Goal: Task Accomplishment & Management: Use online tool/utility

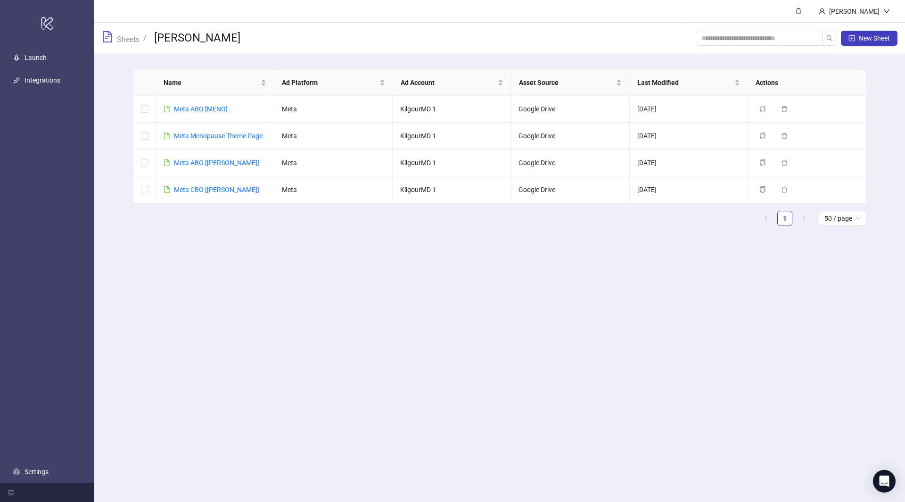
click at [122, 45] on span "Sheets" at bounding box center [121, 38] width 38 height 14
click at [124, 42] on link "Sheets" at bounding box center [128, 38] width 26 height 10
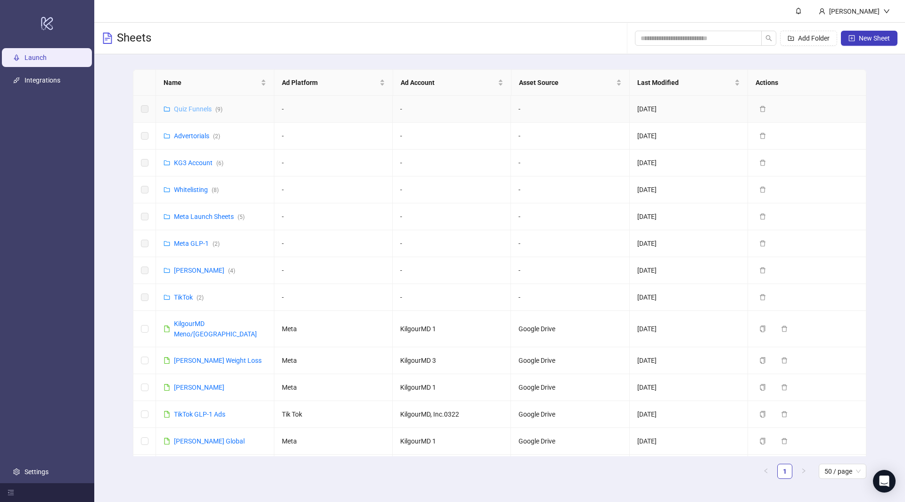
click at [190, 109] on link "Quiz Funnels ( 9 )" at bounding box center [198, 109] width 49 height 8
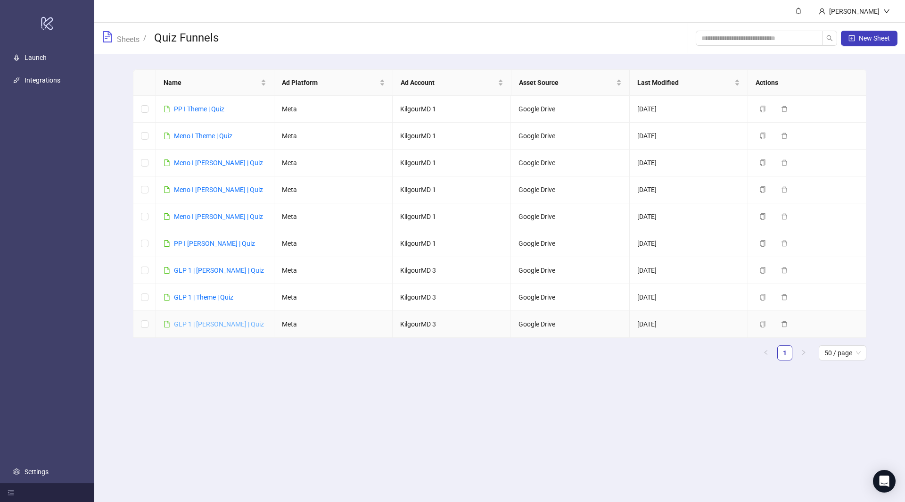
click at [198, 320] on link "GLP 1 | [PERSON_NAME] | Quiz" at bounding box center [219, 324] width 90 height 8
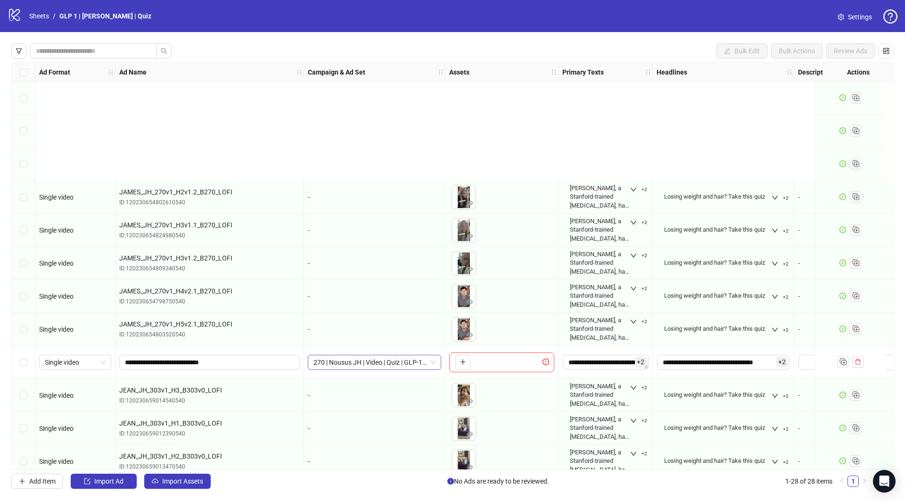
scroll to position [540, 0]
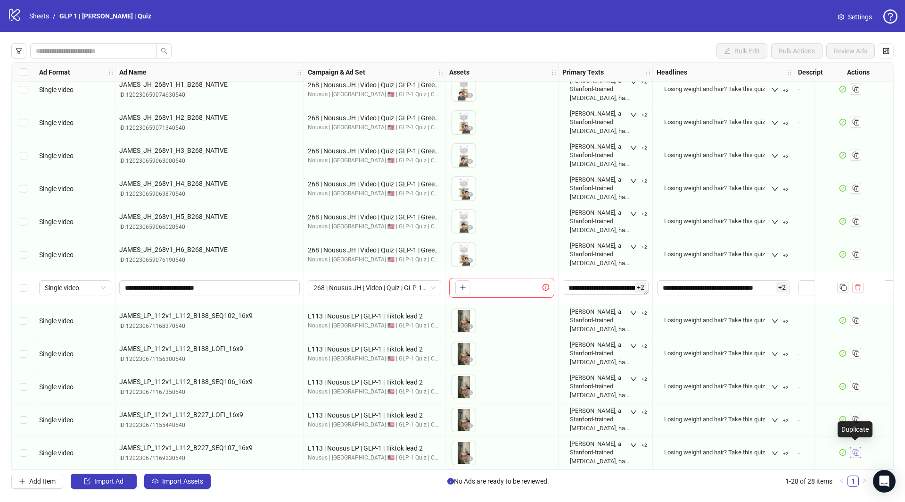
click at [854, 447] on icon "Duplicate" at bounding box center [855, 451] width 9 height 9
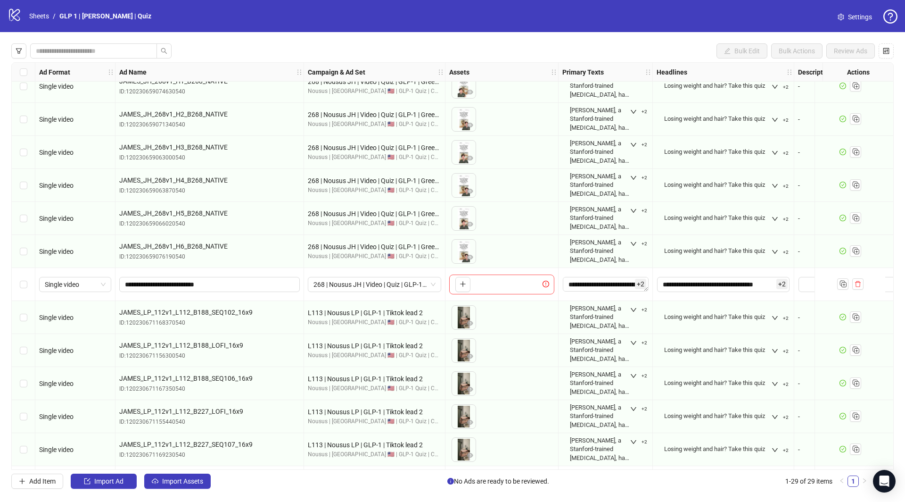
scroll to position [573, 0]
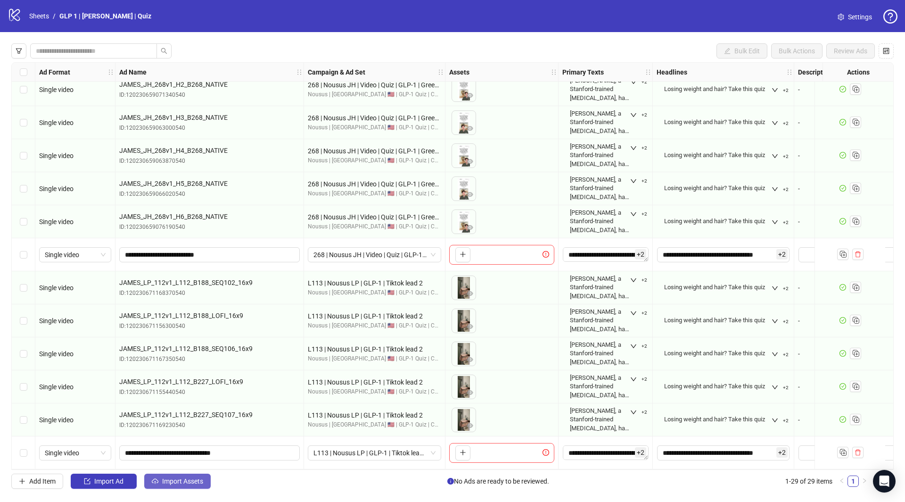
click at [174, 483] on span "Import Assets" at bounding box center [182, 481] width 41 height 8
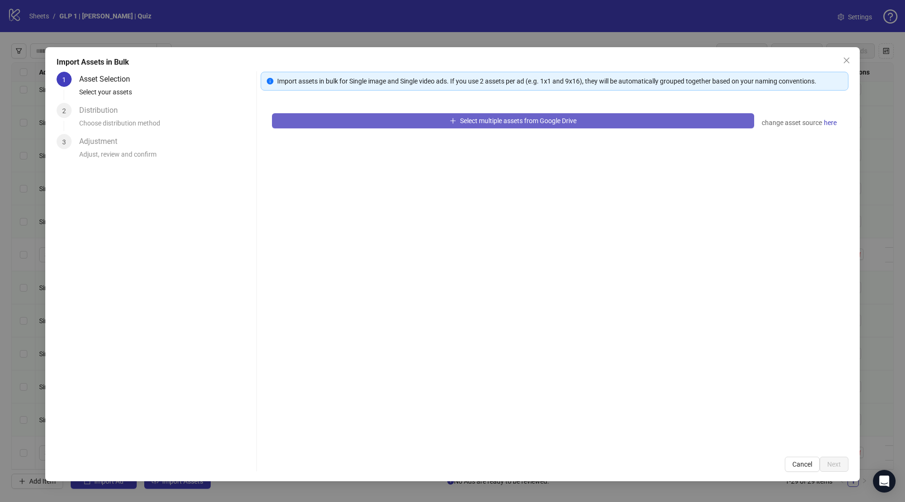
click at [382, 115] on button "Select multiple assets from Google Drive" at bounding box center [513, 120] width 482 height 15
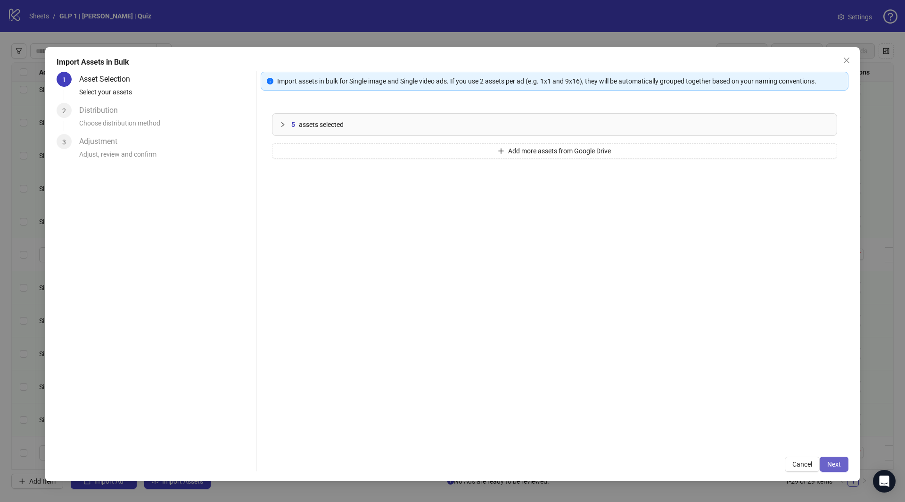
click at [840, 460] on span "Next" at bounding box center [835, 464] width 14 height 8
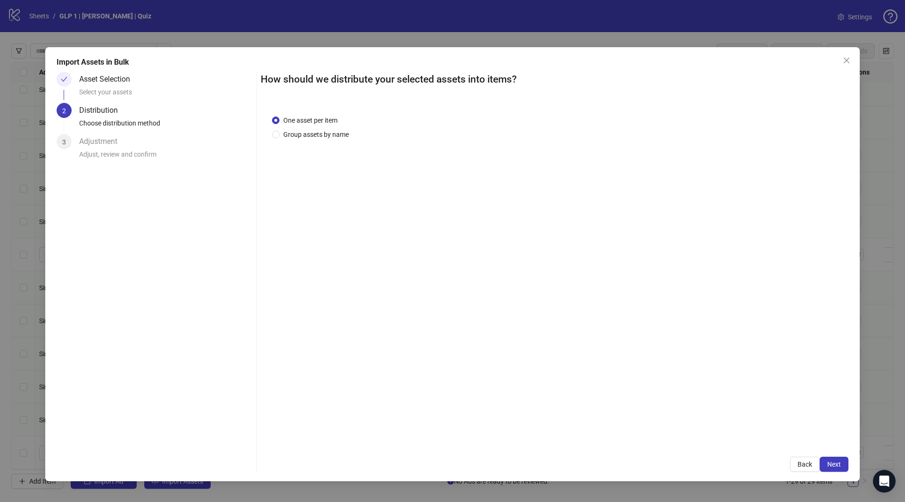
click at [840, 460] on span "Next" at bounding box center [835, 464] width 14 height 8
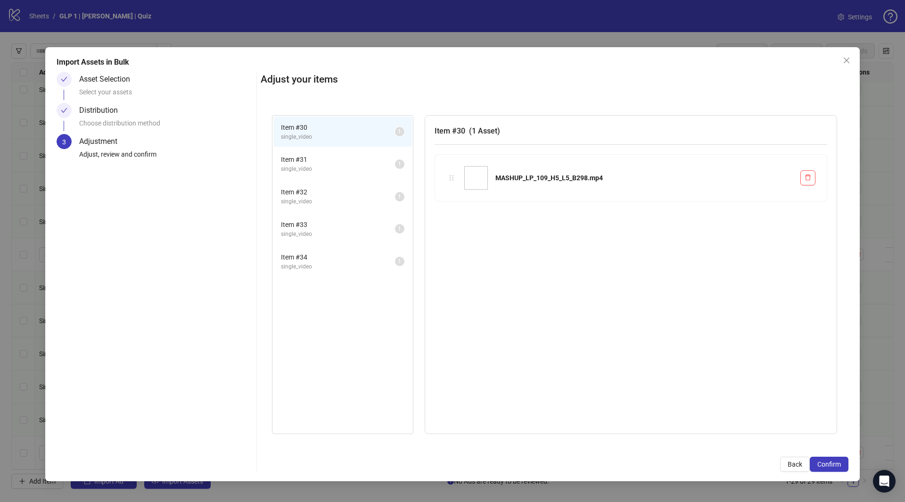
click at [840, 460] on span "Confirm" at bounding box center [830, 464] width 24 height 8
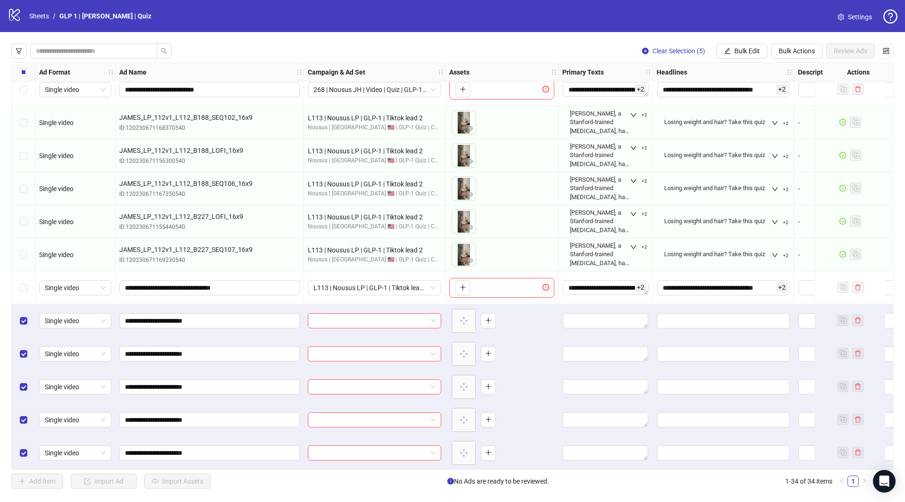
scroll to position [738, 0]
click at [751, 53] on span "Bulk Edit" at bounding box center [747, 51] width 25 height 8
click at [749, 96] on span "Campaign & Ad Set" at bounding box center [753, 100] width 56 height 10
click at [699, 90] on input "search" at bounding box center [713, 91] width 169 height 14
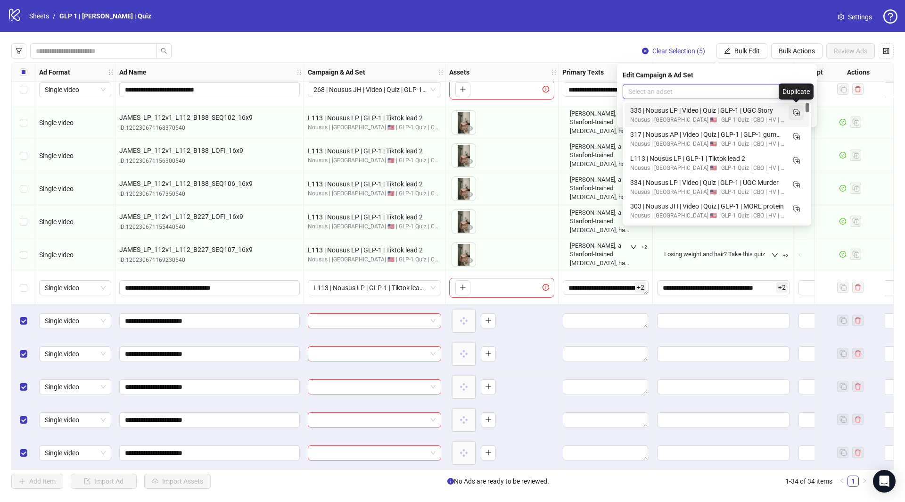
click at [797, 112] on icon "Duplicate" at bounding box center [796, 112] width 9 height 9
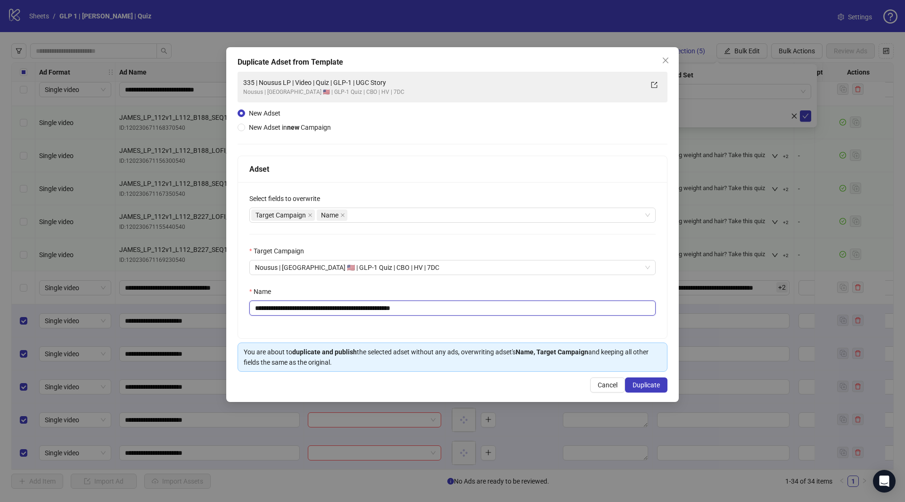
click at [552, 311] on input "**********" at bounding box center [452, 307] width 407 height 15
paste input "text"
type input "**********"
click at [651, 383] on span "Duplicate" at bounding box center [646, 385] width 27 height 8
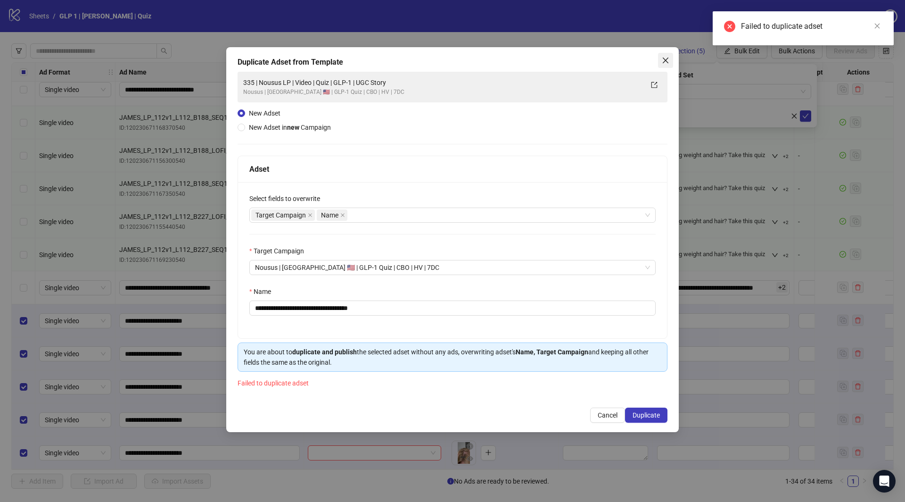
click at [660, 63] on span "Close" at bounding box center [665, 61] width 15 height 8
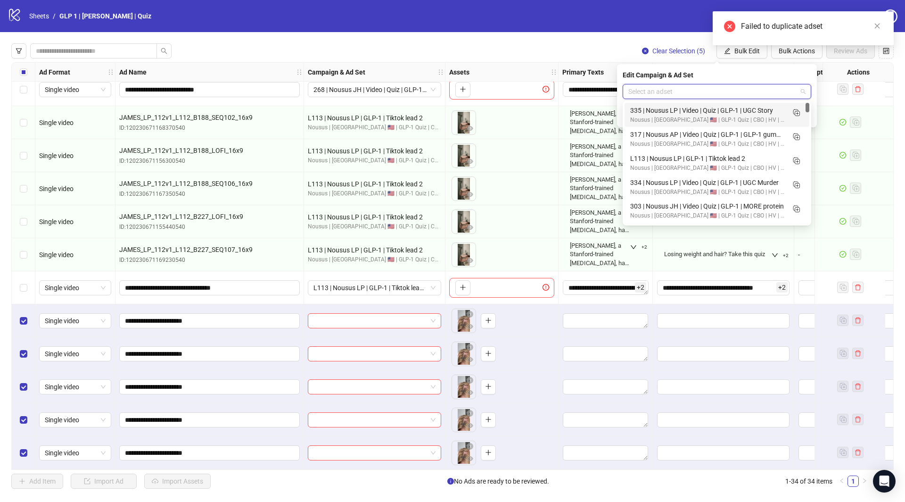
click at [683, 93] on input "search" at bounding box center [713, 91] width 169 height 14
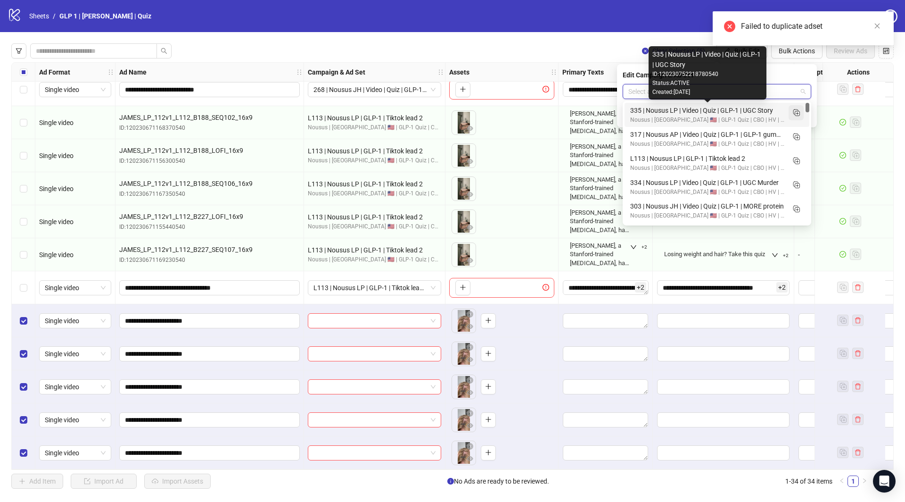
click at [794, 113] on rect "Duplicate" at bounding box center [796, 111] width 5 height 5
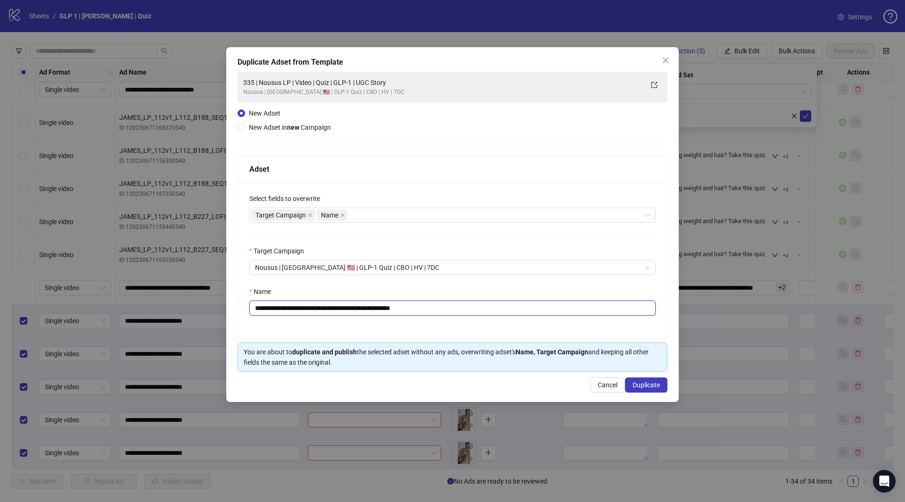
click at [499, 305] on input "**********" at bounding box center [452, 307] width 407 height 15
paste input "text"
type input "**********"
click at [657, 382] on span "Duplicate" at bounding box center [646, 385] width 27 height 8
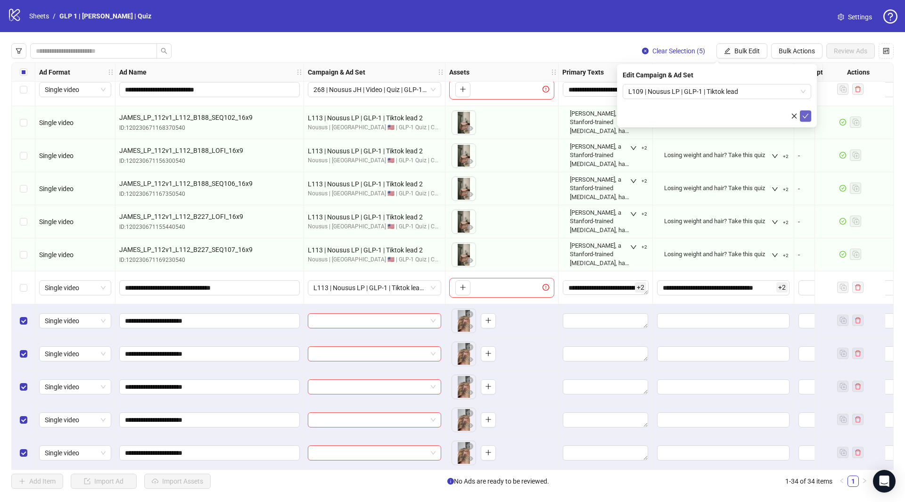
click at [808, 116] on icon "check" at bounding box center [806, 116] width 7 height 7
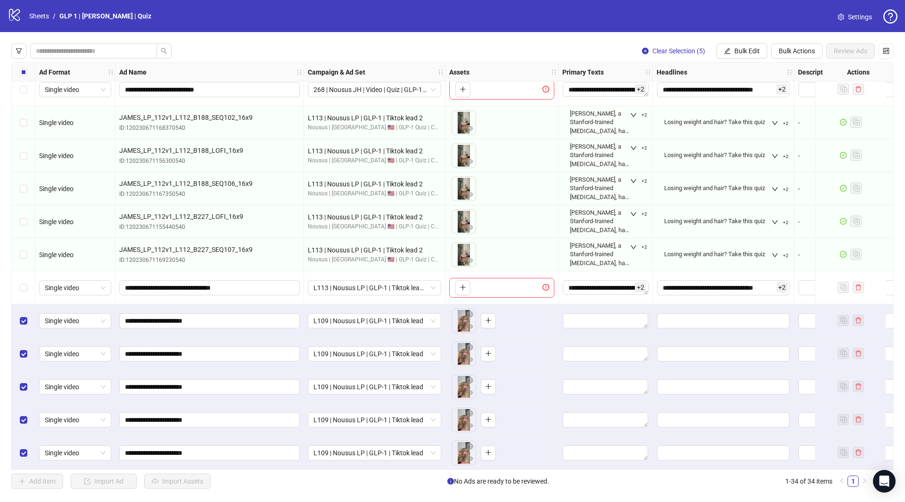
drag, startPoint x: 22, startPoint y: 76, endPoint x: 25, endPoint y: 66, distance: 10.9
click at [22, 76] on label "Select all rows" at bounding box center [24, 72] width 8 height 10
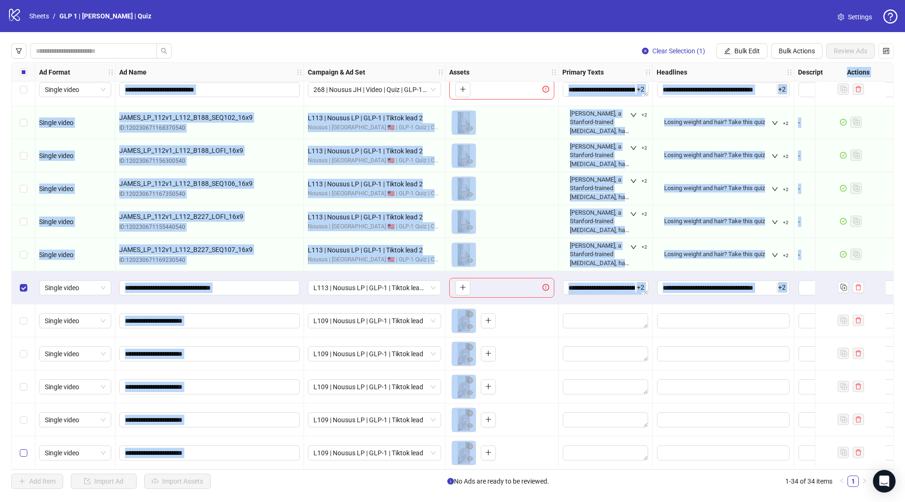
drag, startPoint x: 25, startPoint y: 440, endPoint x: 25, endPoint y: 445, distance: 4.7
click at [25, 440] on div "Select row 34" at bounding box center [24, 452] width 24 height 33
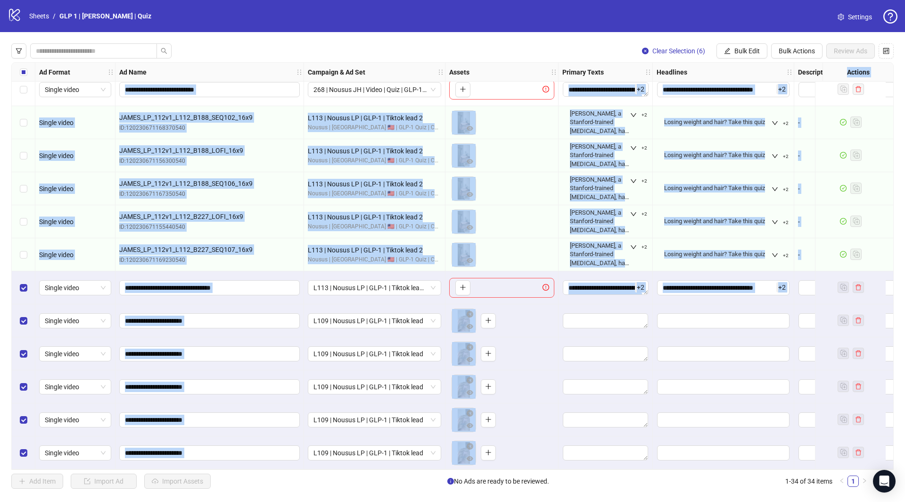
click at [549, 357] on div "To pick up a draggable item, press the space bar. While dragging, use the arrow…" at bounding box center [501, 353] width 105 height 29
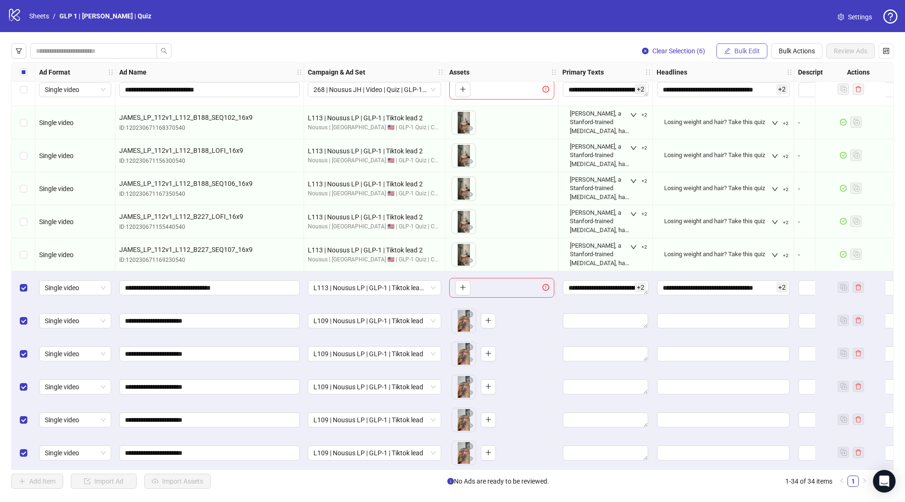
click at [742, 48] on span "Bulk Edit" at bounding box center [747, 51] width 25 height 8
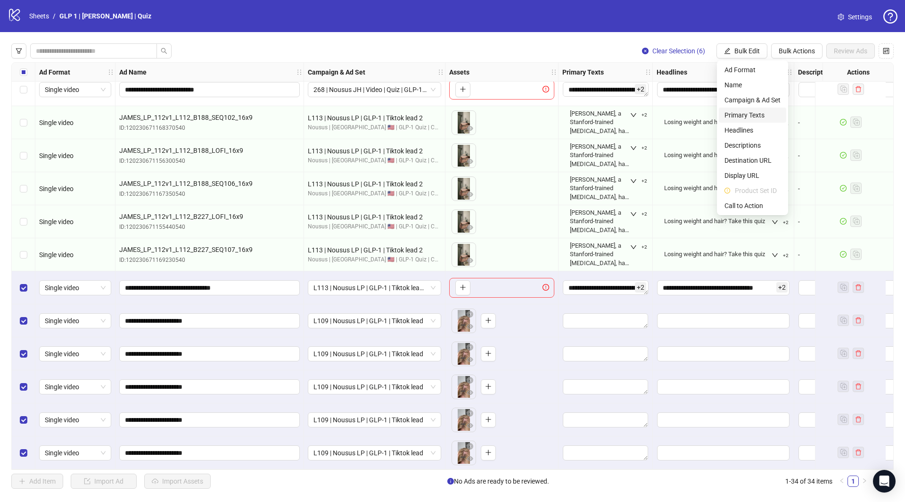
click at [749, 117] on span "Primary Texts" at bounding box center [753, 115] width 56 height 10
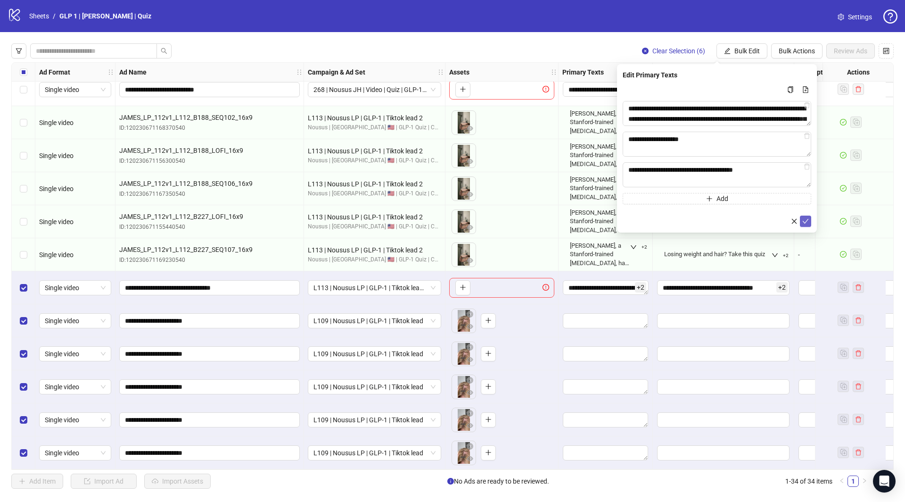
click at [807, 220] on icon "check" at bounding box center [806, 221] width 7 height 7
click at [747, 49] on span "Bulk Edit" at bounding box center [747, 51] width 25 height 8
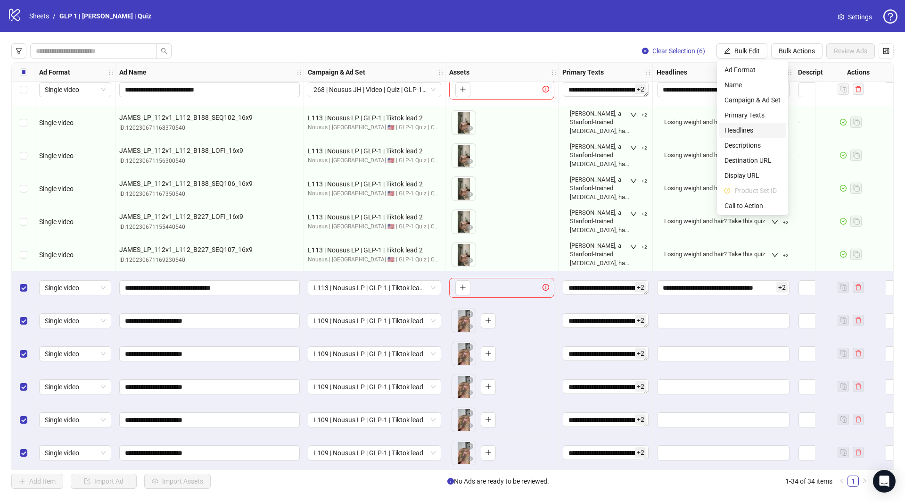
click at [747, 135] on span "Headlines" at bounding box center [753, 130] width 56 height 10
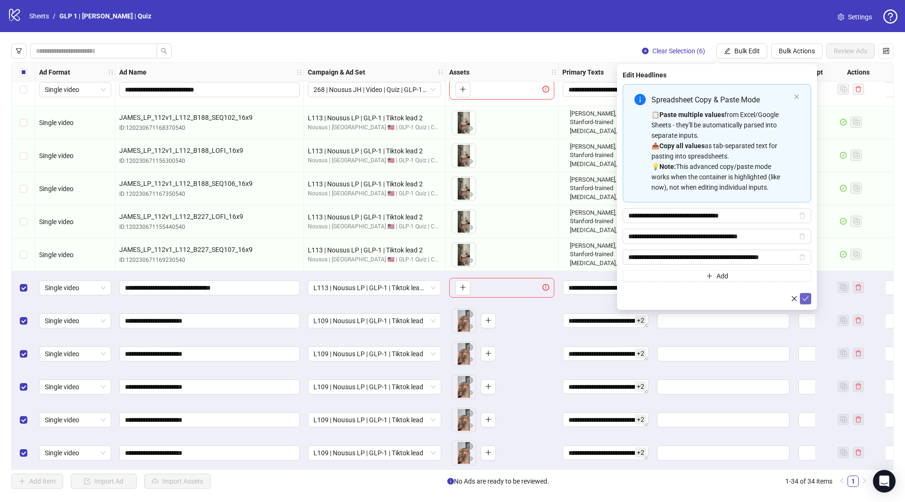
click at [811, 299] on button "submit" at bounding box center [805, 298] width 11 height 11
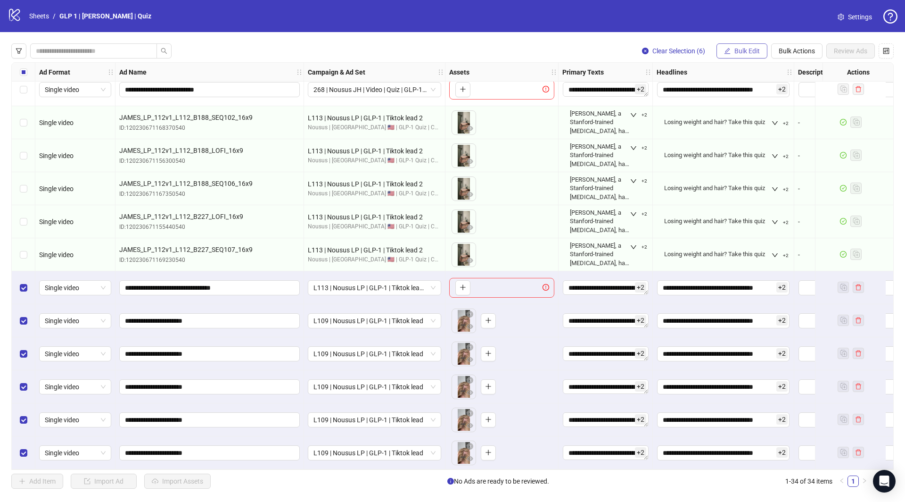
click at [752, 49] on span "Bulk Edit" at bounding box center [747, 51] width 25 height 8
drag, startPoint x: 746, startPoint y: 164, endPoint x: 754, endPoint y: 169, distance: 9.8
click at [746, 164] on span "Destination URL" at bounding box center [753, 160] width 56 height 10
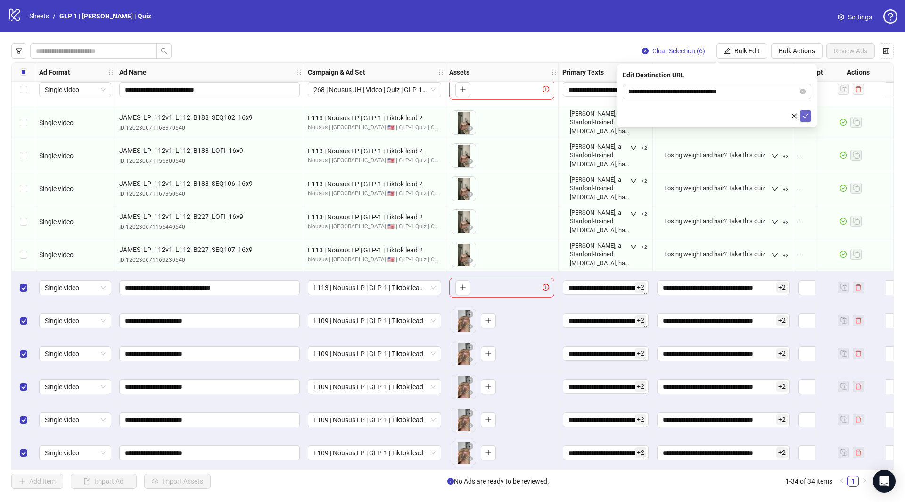
click at [810, 116] on button "submit" at bounding box center [805, 115] width 11 height 11
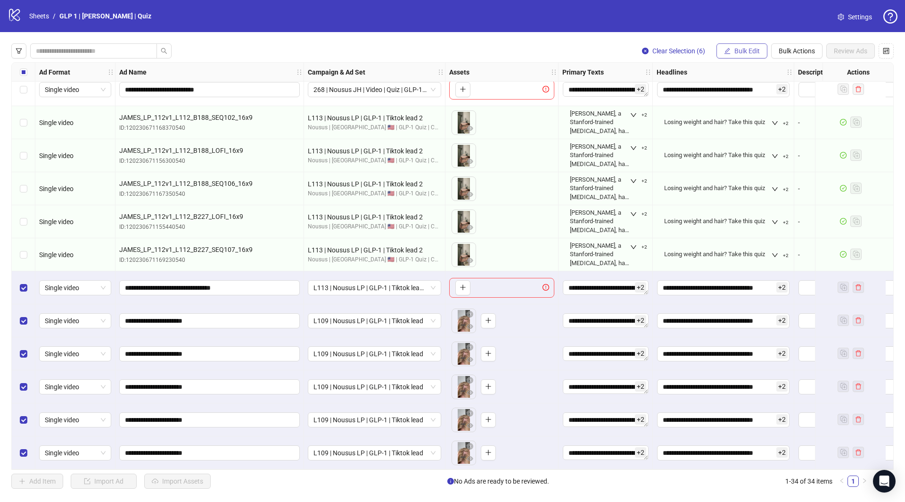
click at [746, 44] on button "Bulk Edit" at bounding box center [742, 50] width 51 height 15
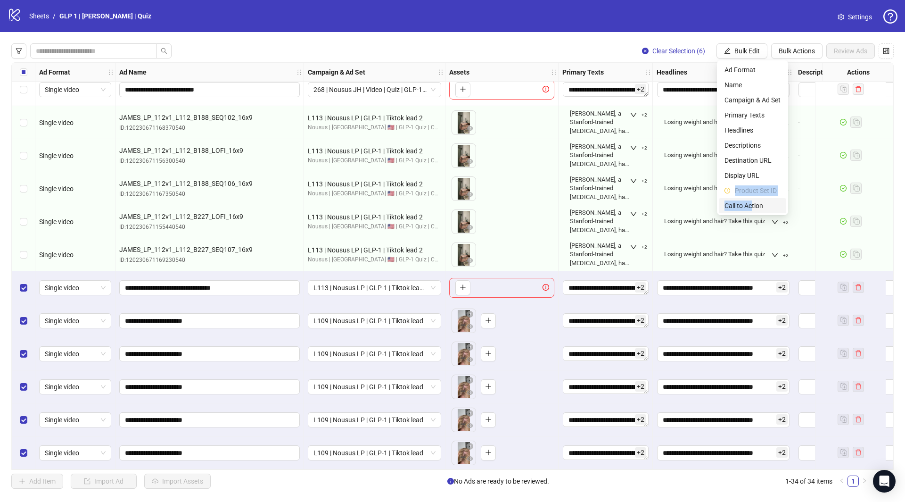
drag, startPoint x: 764, startPoint y: 175, endPoint x: 753, endPoint y: 209, distance: 36.2
click at [753, 209] on ul "Ad Format Name Campaign & Ad Set Primary Texts Headlines Descriptions Destinati…" at bounding box center [752, 137] width 71 height 155
click at [752, 209] on span "Call to Action" at bounding box center [753, 205] width 56 height 10
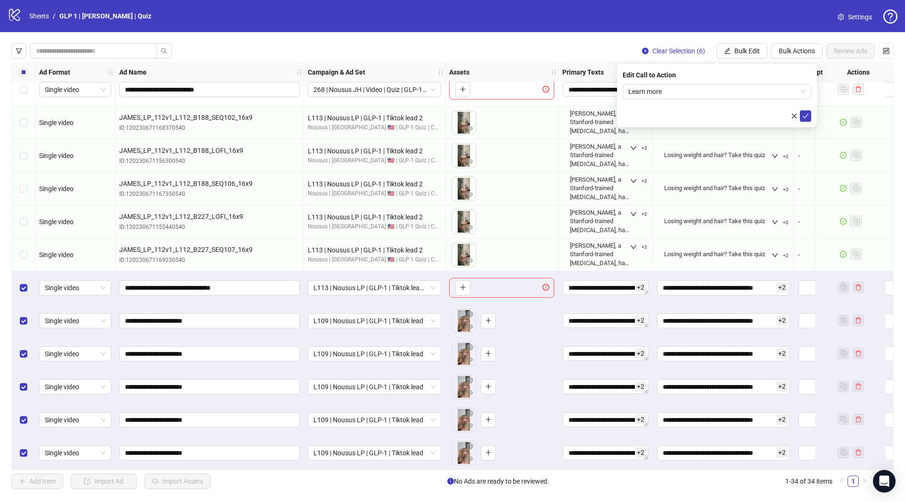
click at [812, 116] on div "Edit Call to Action Learn more" at bounding box center [717, 95] width 200 height 63
click at [809, 114] on button "submit" at bounding box center [805, 115] width 11 height 11
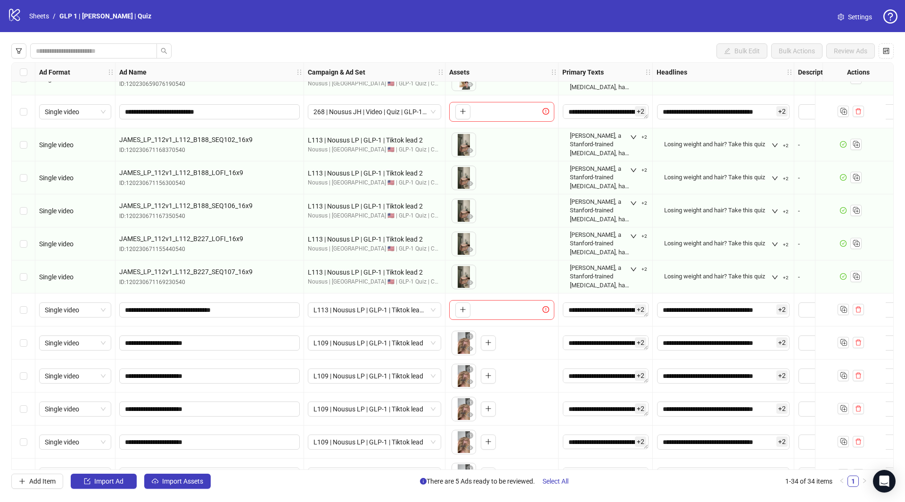
scroll to position [738, 0]
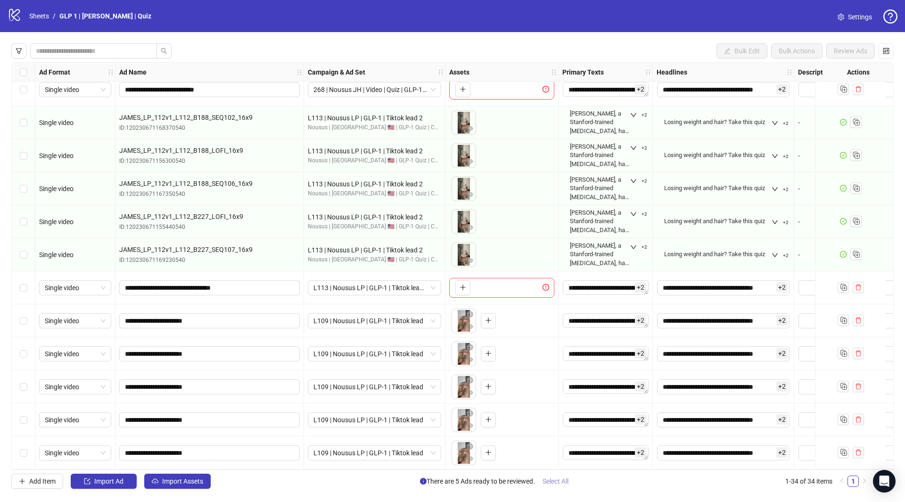
click at [558, 483] on span "Select All" at bounding box center [556, 481] width 26 height 8
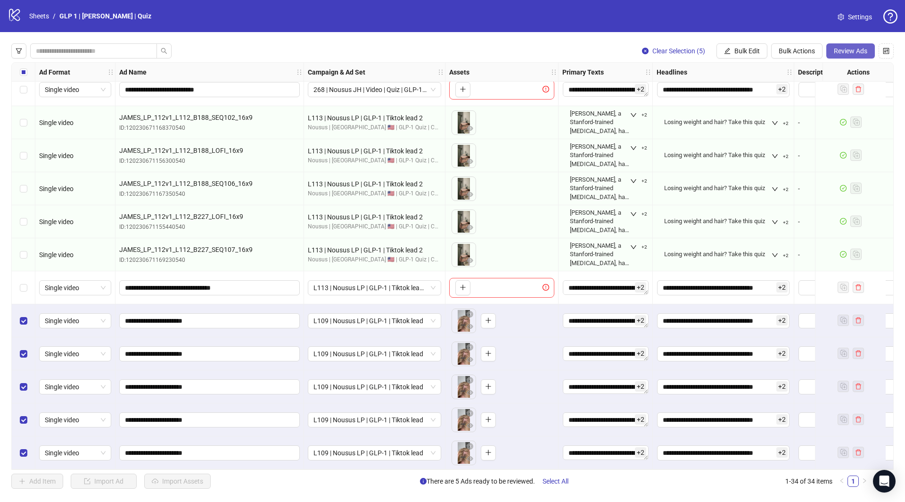
click at [836, 50] on span "Review Ads" at bounding box center [850, 51] width 33 height 8
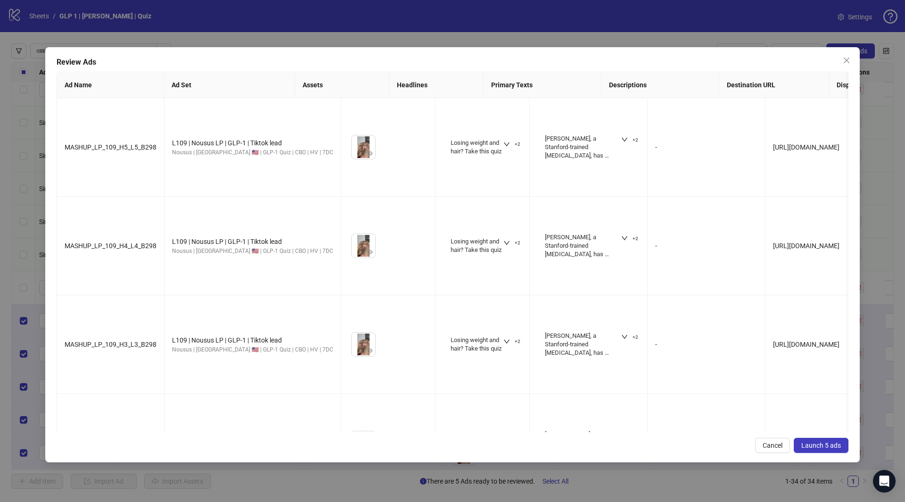
click at [818, 446] on span "Launch 5 ads" at bounding box center [822, 445] width 40 height 8
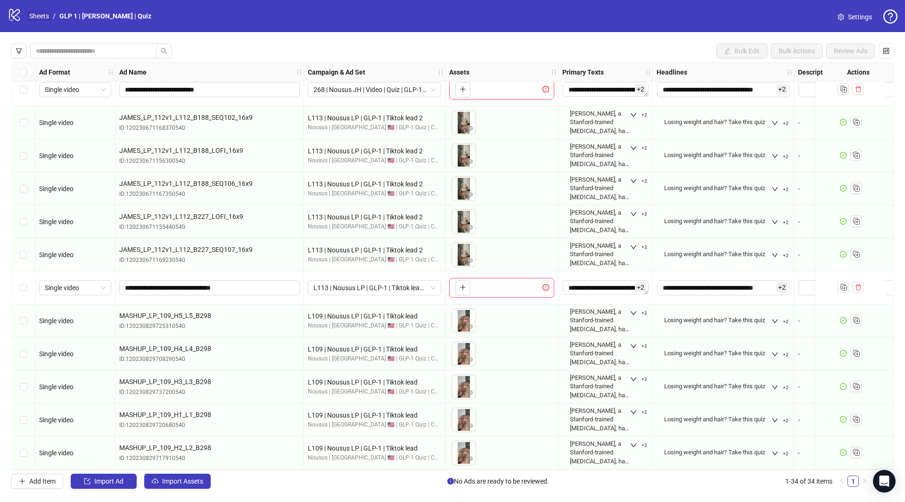
click at [34, 18] on link "Sheets" at bounding box center [39, 16] width 24 height 10
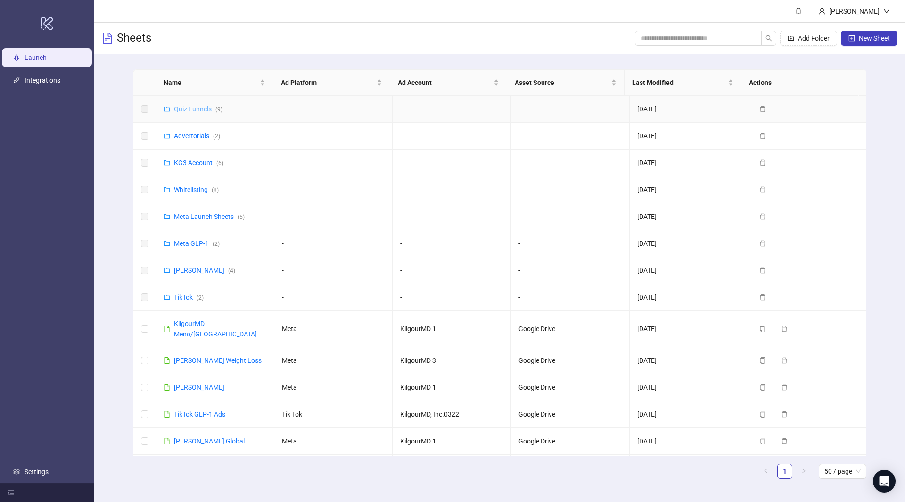
click at [198, 109] on link "Quiz Funnels ( 9 )" at bounding box center [198, 109] width 49 height 8
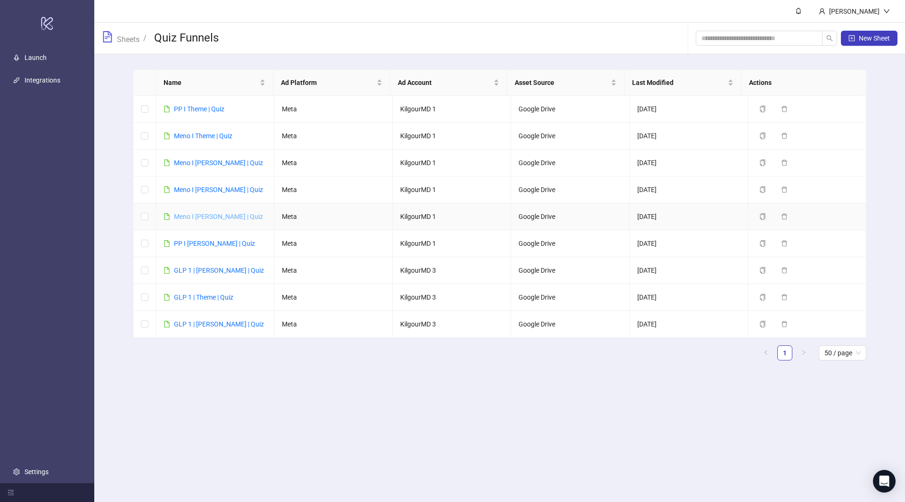
click at [202, 214] on link "Meno I [PERSON_NAME] | Quiz" at bounding box center [218, 217] width 89 height 8
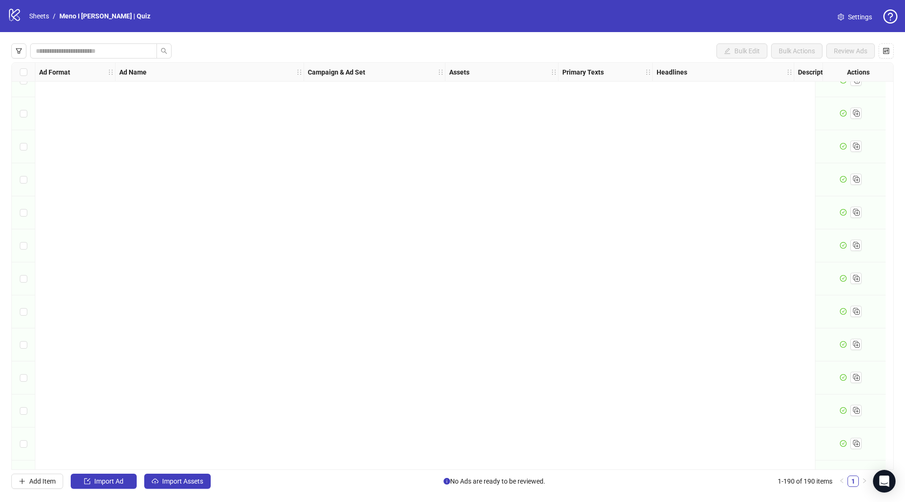
scroll to position [5888, 0]
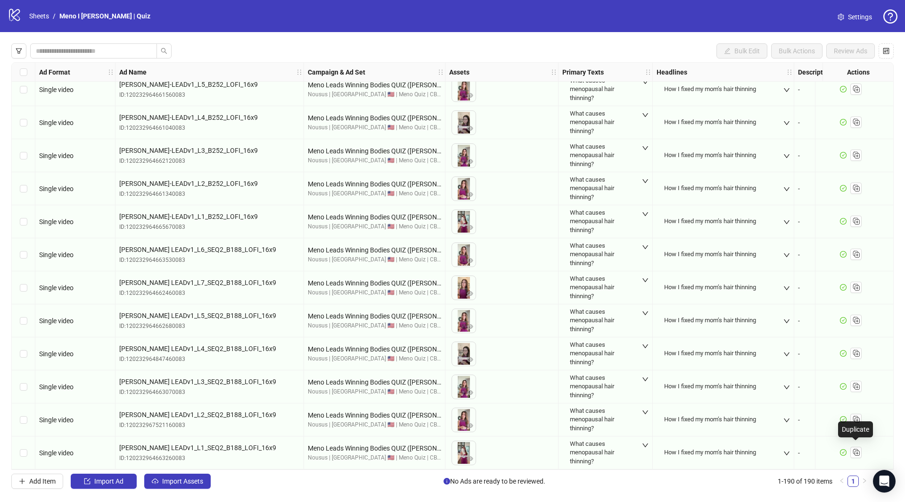
drag, startPoint x: 857, startPoint y: 449, endPoint x: 785, endPoint y: 427, distance: 75.9
click at [858, 449] on icon "Duplicate" at bounding box center [856, 451] width 9 height 9
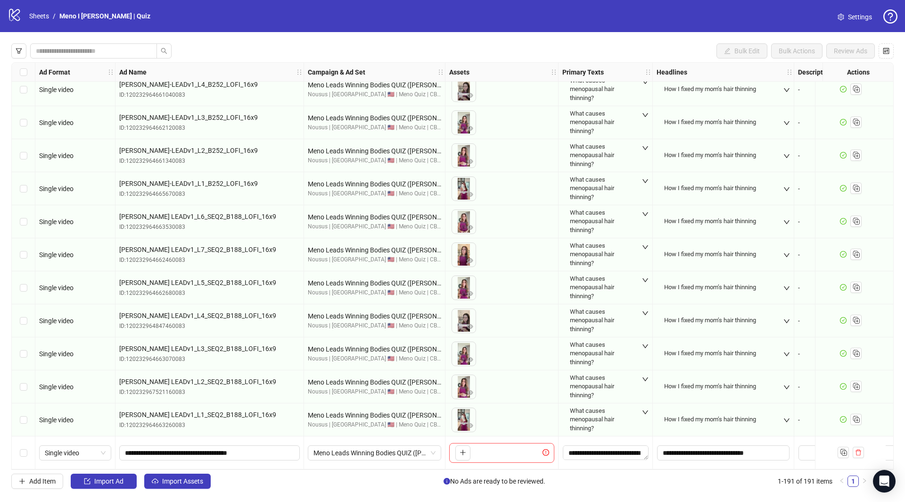
scroll to position [5921, 0]
click at [184, 479] on span "Import Assets" at bounding box center [182, 481] width 41 height 8
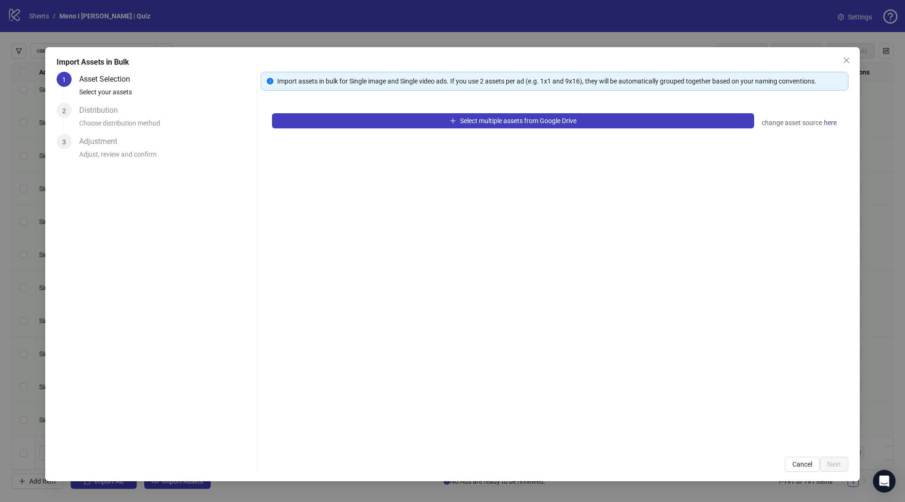
click at [433, 135] on div "Select multiple assets from Google Drive change asset source here" at bounding box center [555, 273] width 588 height 343
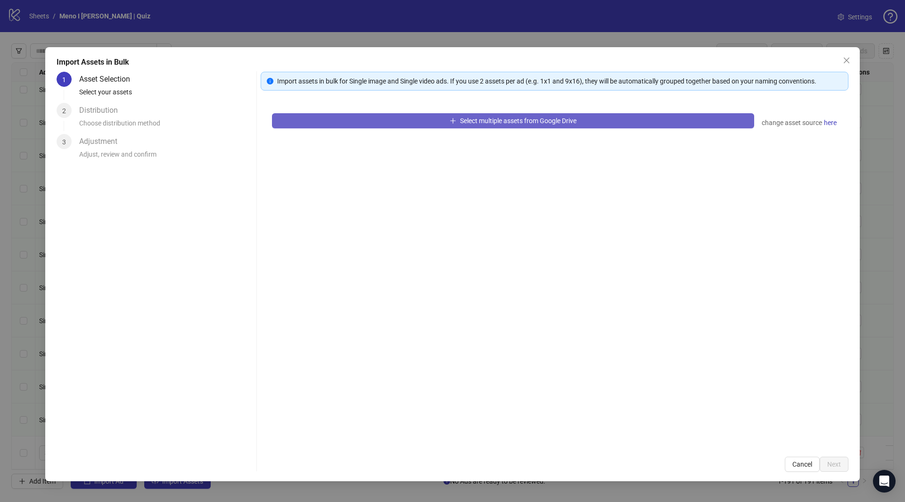
click at [434, 125] on button "Select multiple assets from Google Drive" at bounding box center [513, 120] width 482 height 15
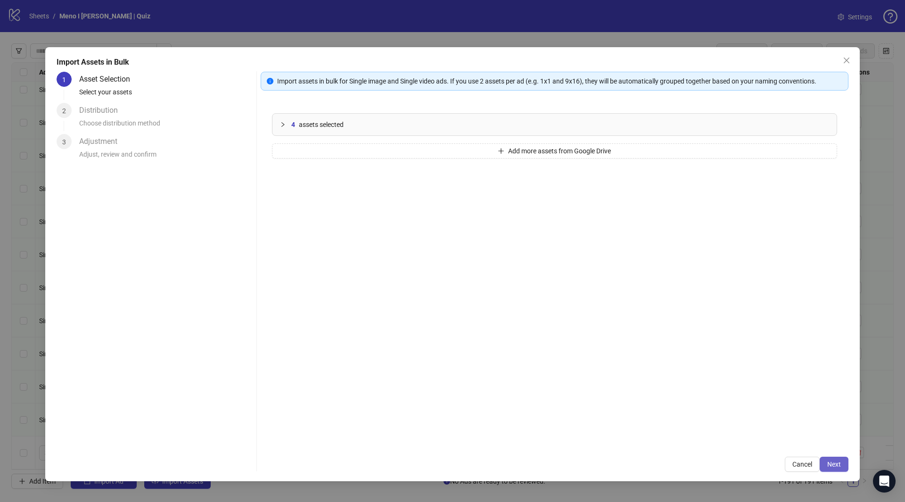
click at [830, 462] on span "Next" at bounding box center [835, 464] width 14 height 8
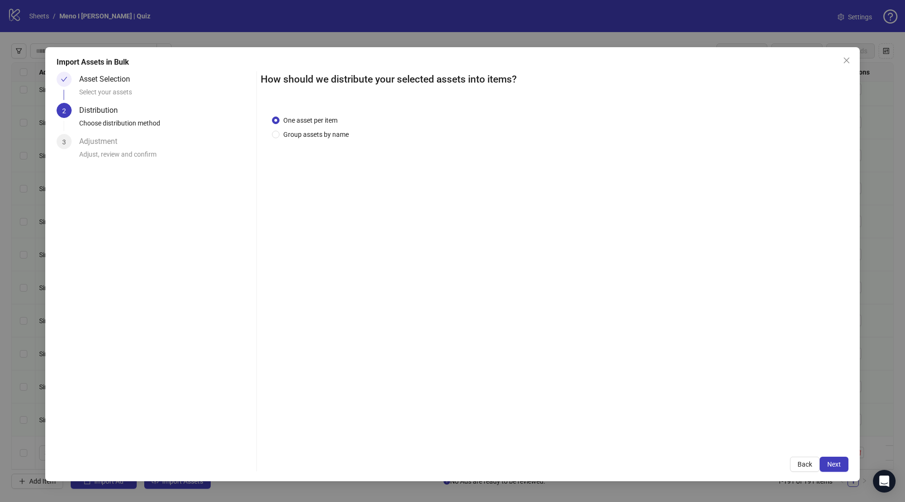
click at [834, 465] on span "Next" at bounding box center [835, 464] width 14 height 8
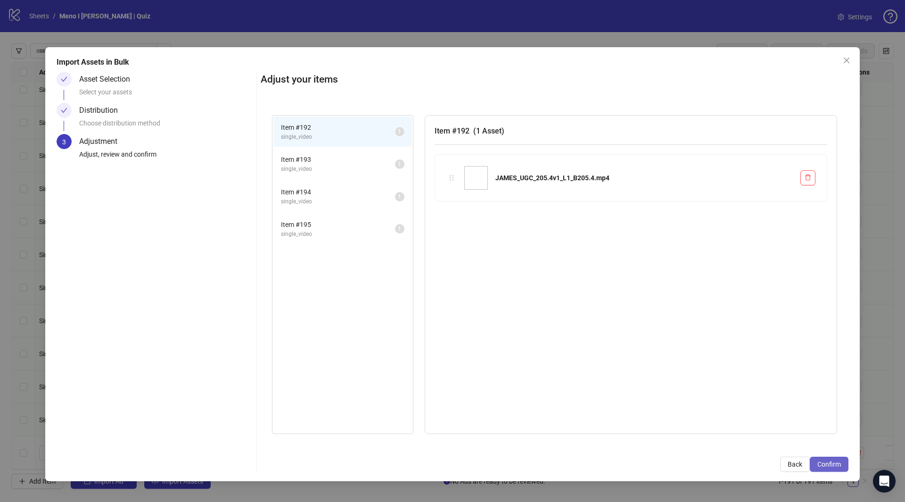
click at [834, 465] on span "Confirm" at bounding box center [830, 464] width 24 height 8
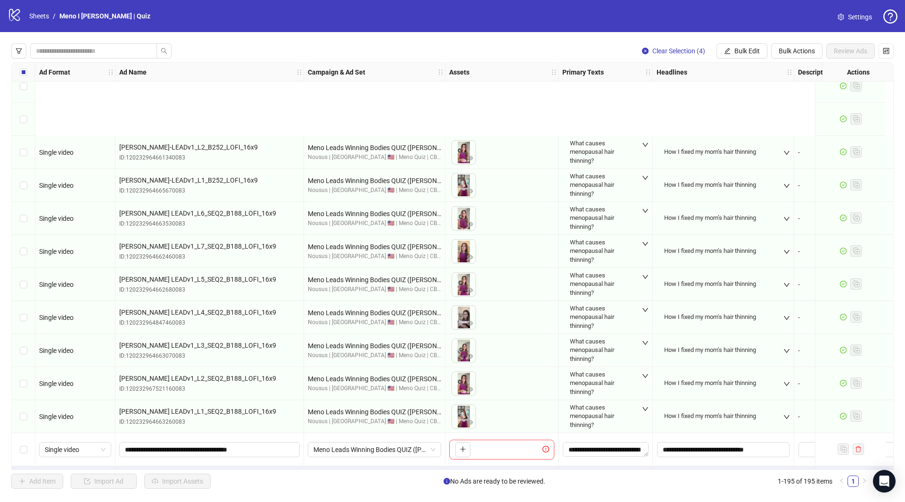
scroll to position [6053, 0]
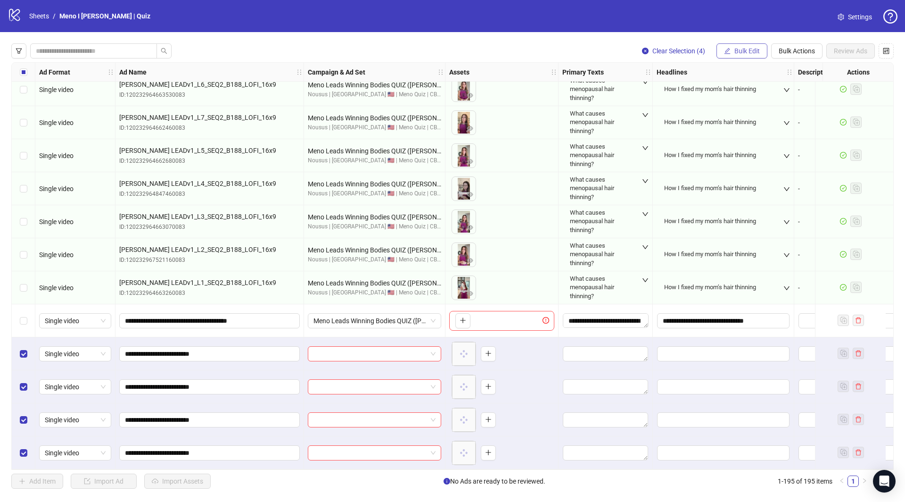
click at [746, 52] on span "Bulk Edit" at bounding box center [747, 51] width 25 height 8
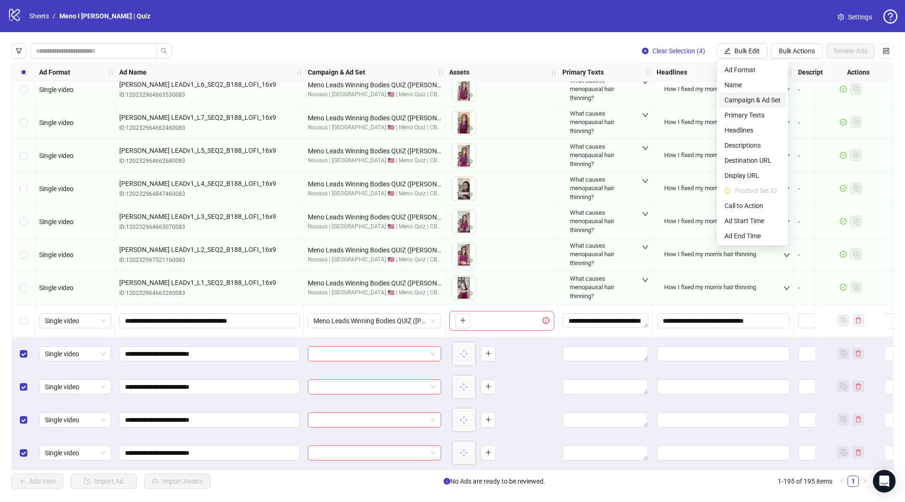
click at [749, 104] on span "Campaign & Ad Set" at bounding box center [753, 100] width 56 height 10
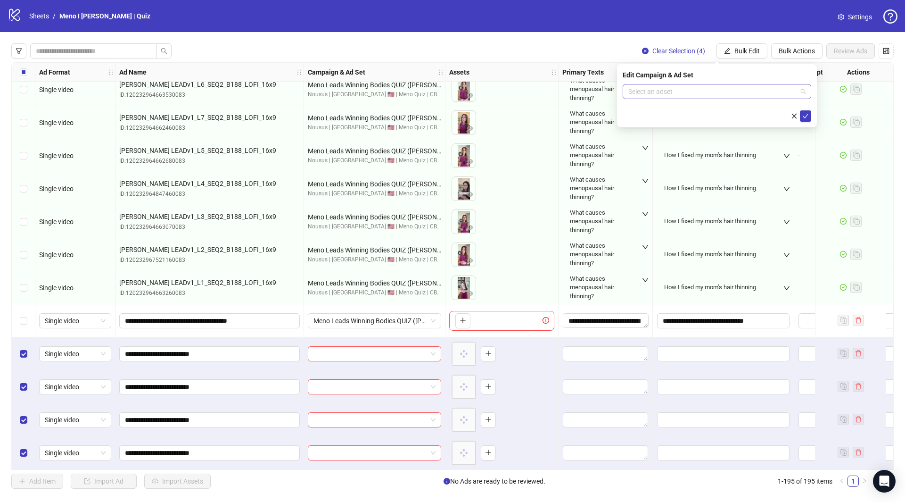
click at [672, 93] on input "search" at bounding box center [713, 91] width 169 height 14
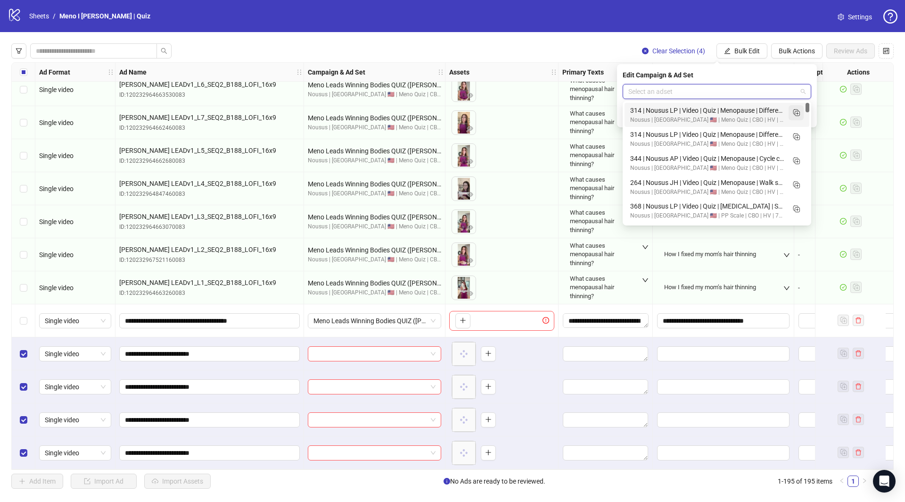
click at [802, 113] on button "button" at bounding box center [796, 112] width 15 height 15
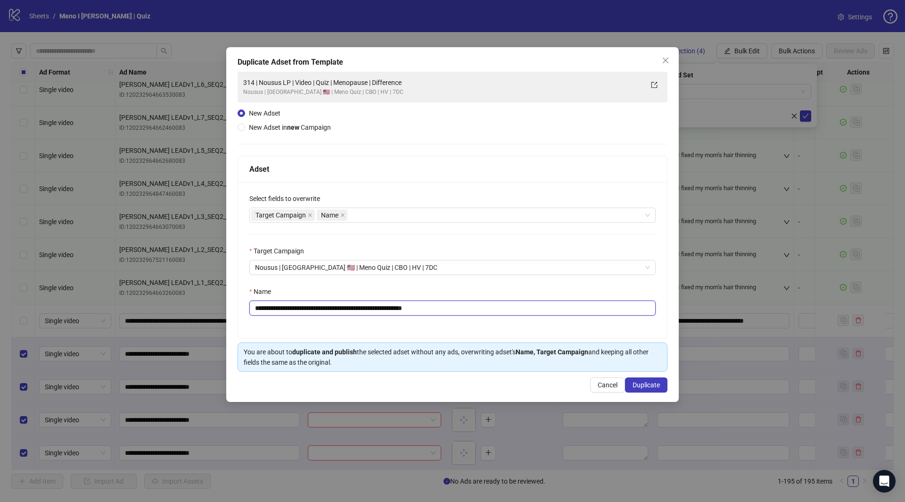
drag, startPoint x: 444, startPoint y: 305, endPoint x: 481, endPoint y: 310, distance: 37.6
click at [444, 306] on input "**********" at bounding box center [452, 307] width 407 height 15
paste input "text"
type input "**********"
click at [647, 386] on span "Duplicate" at bounding box center [646, 385] width 27 height 8
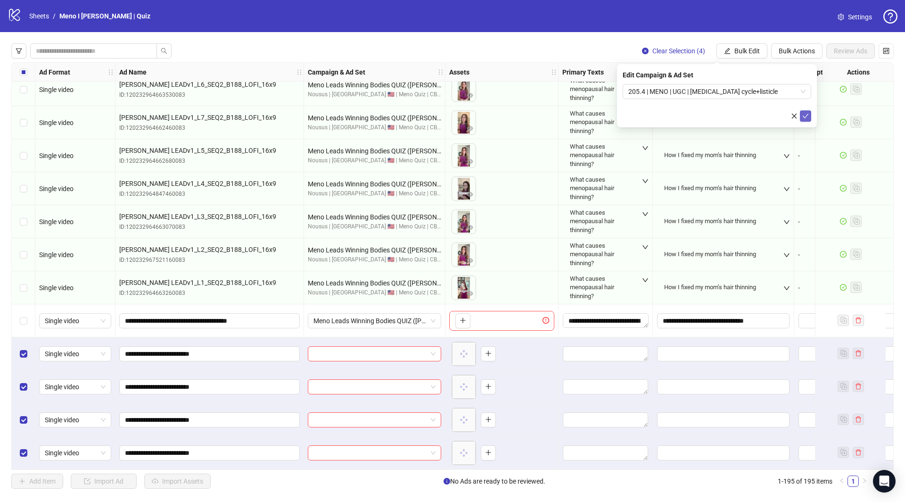
click at [800, 114] on button "submit" at bounding box center [805, 115] width 11 height 11
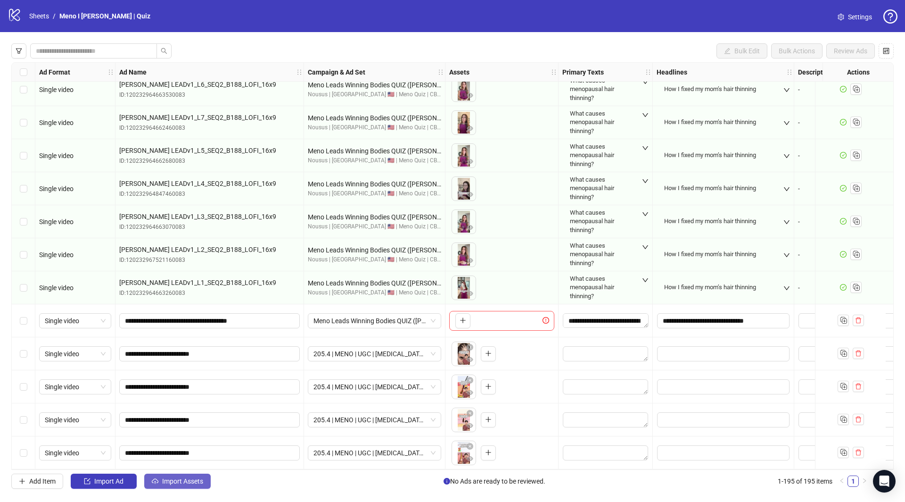
click at [185, 477] on button "Import Assets" at bounding box center [177, 480] width 66 height 15
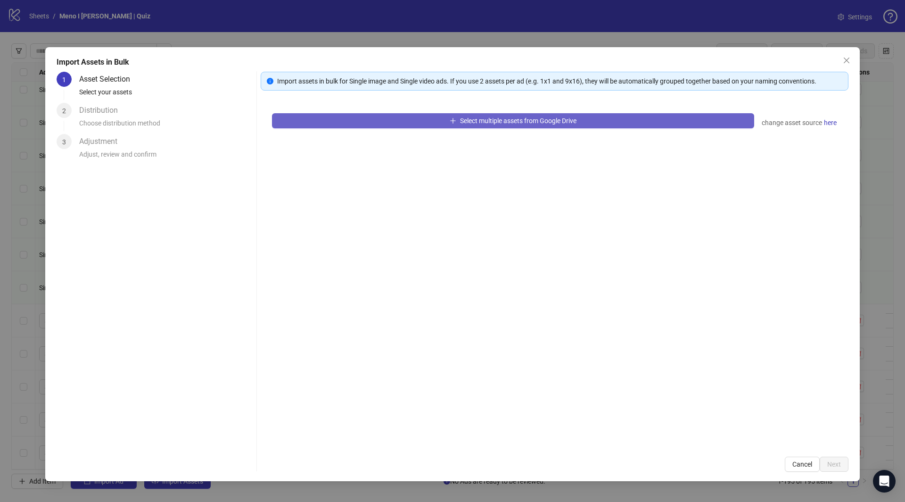
click at [433, 126] on button "Select multiple assets from Google Drive" at bounding box center [513, 120] width 482 height 15
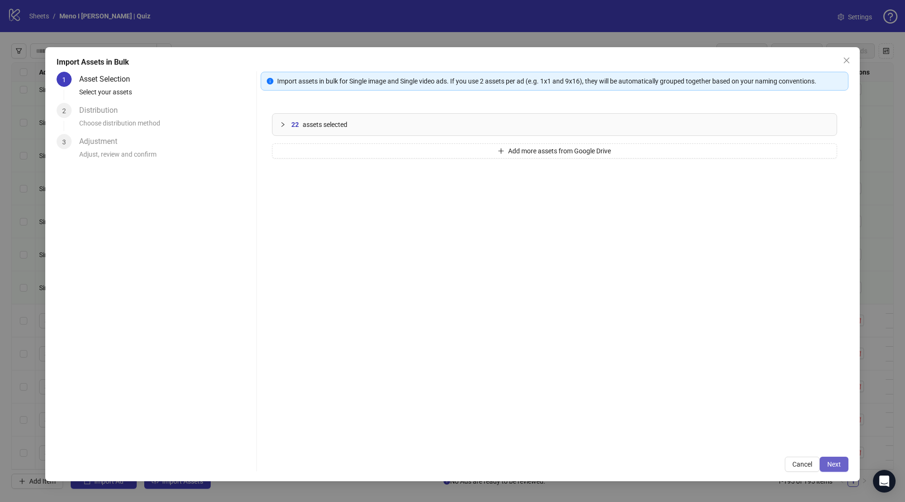
click at [832, 469] on button "Next" at bounding box center [834, 464] width 29 height 15
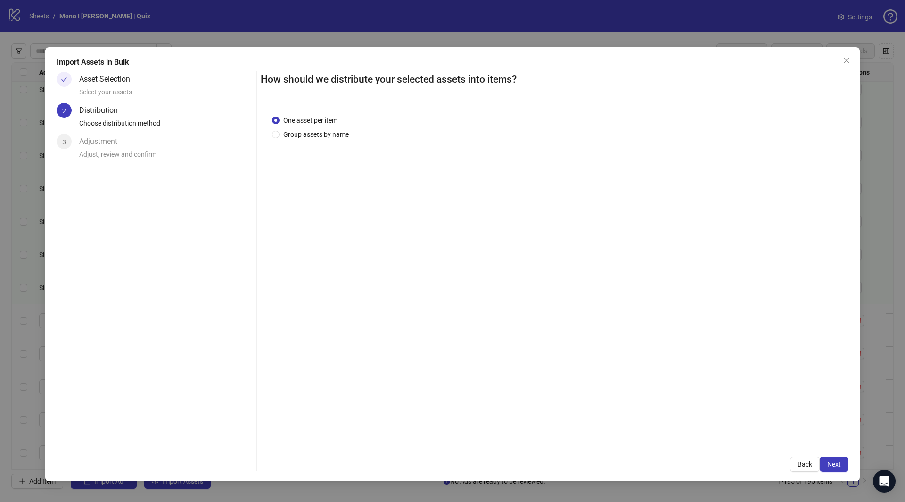
click at [835, 471] on button "Next" at bounding box center [834, 464] width 29 height 15
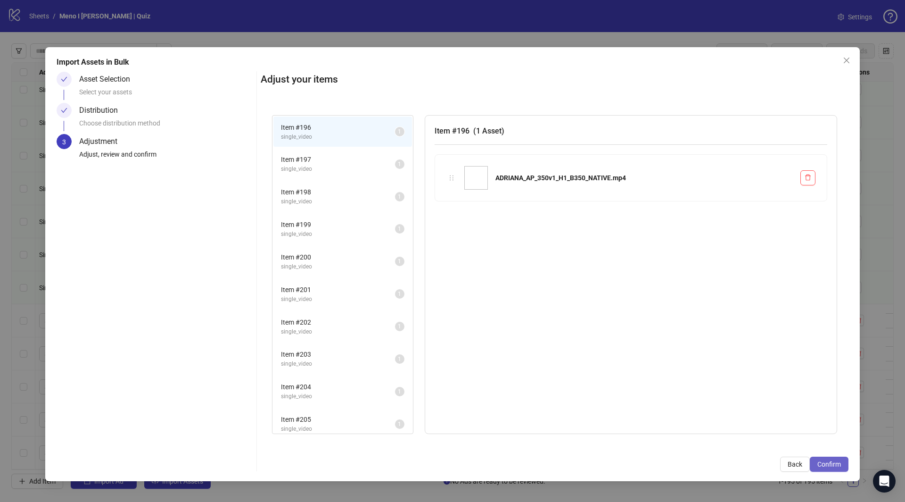
click at [840, 465] on span "Confirm" at bounding box center [830, 464] width 24 height 8
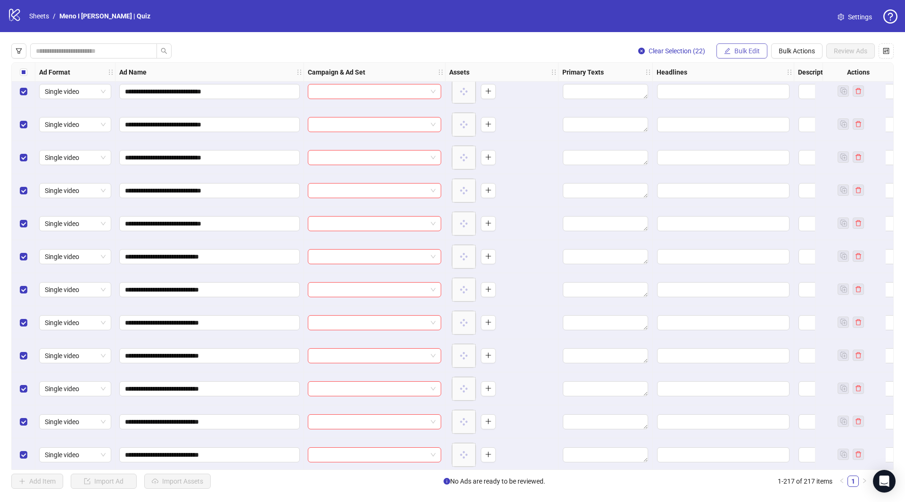
click at [747, 50] on span "Bulk Edit" at bounding box center [747, 51] width 25 height 8
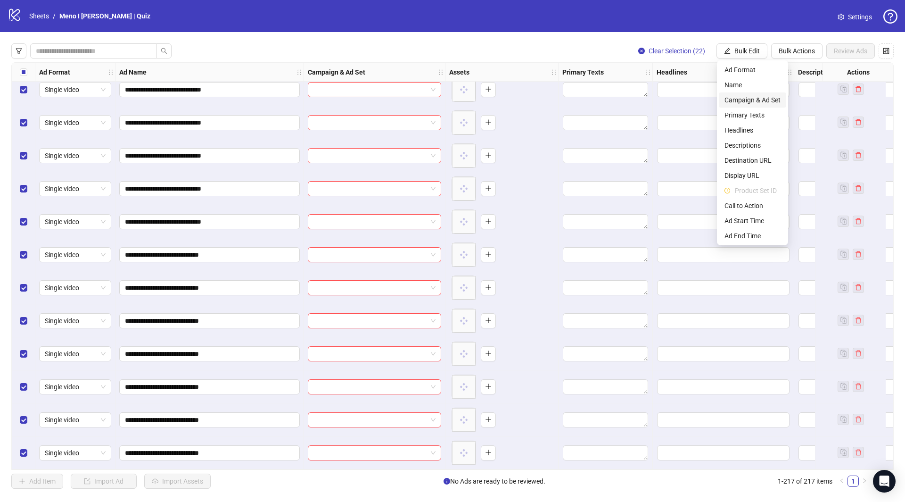
click at [752, 102] on span "Campaign & Ad Set" at bounding box center [753, 100] width 56 height 10
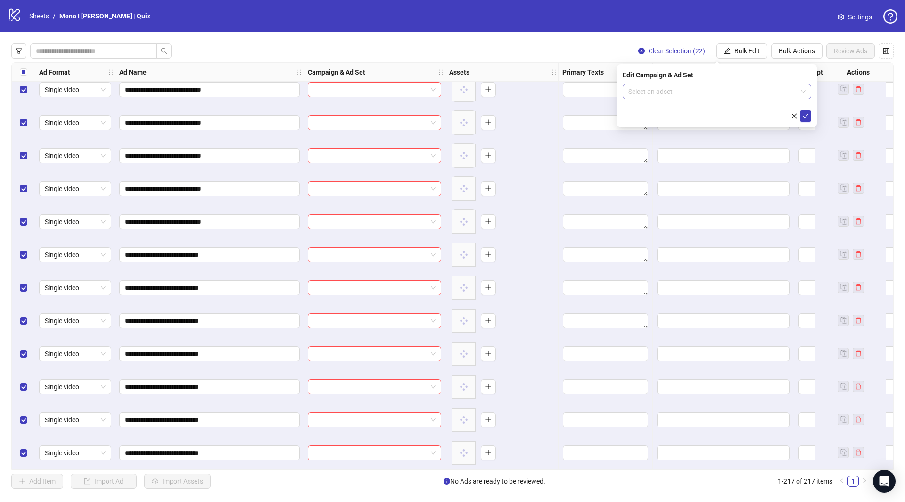
click at [737, 91] on input "search" at bounding box center [713, 91] width 169 height 14
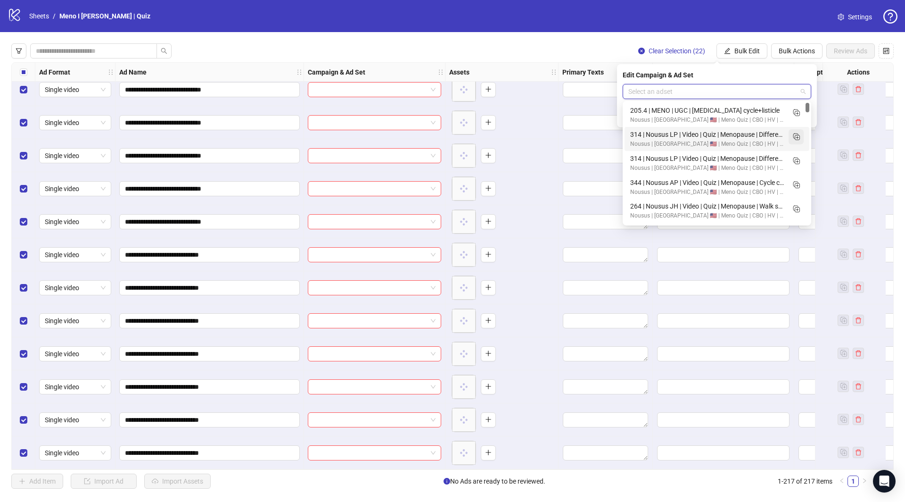
click at [799, 135] on icon "Duplicate" at bounding box center [796, 136] width 9 height 9
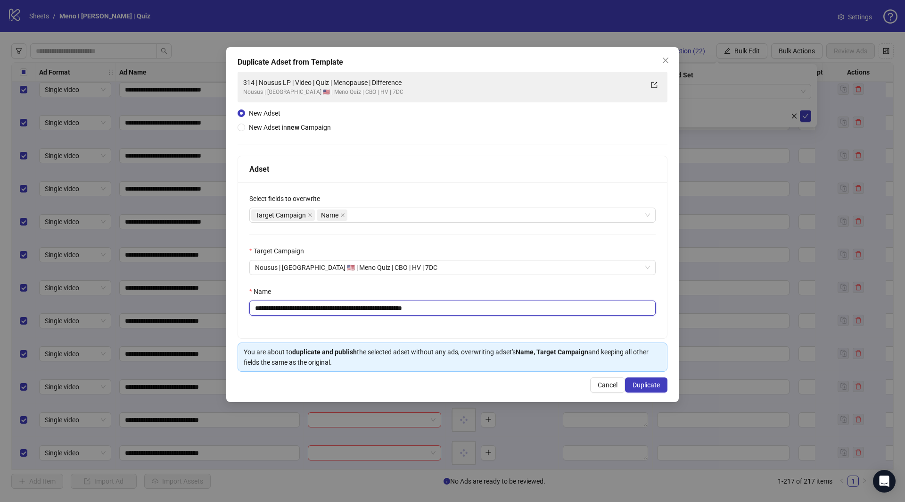
click at [444, 308] on input "**********" at bounding box center [452, 307] width 407 height 15
paste input "*****"
type input "**********"
click at [638, 384] on span "Duplicate" at bounding box center [646, 385] width 27 height 8
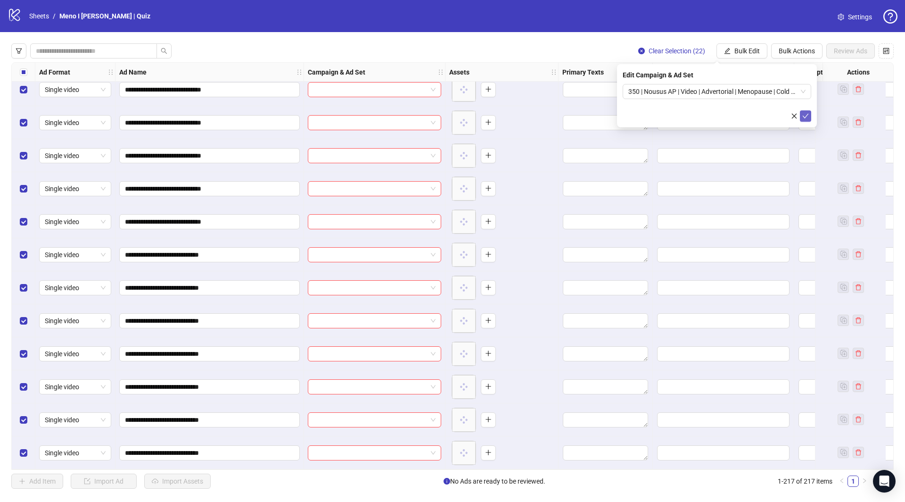
click at [809, 120] on button "submit" at bounding box center [805, 115] width 11 height 11
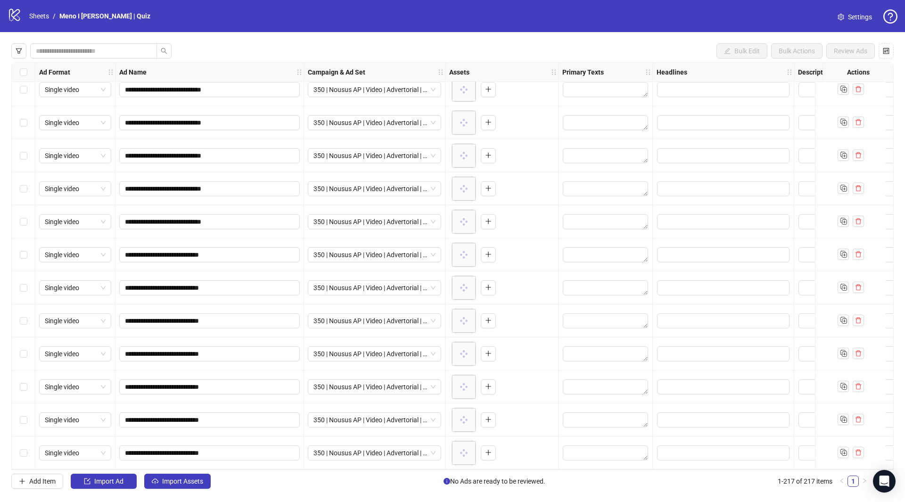
click at [176, 481] on span "Import Assets" at bounding box center [182, 481] width 41 height 8
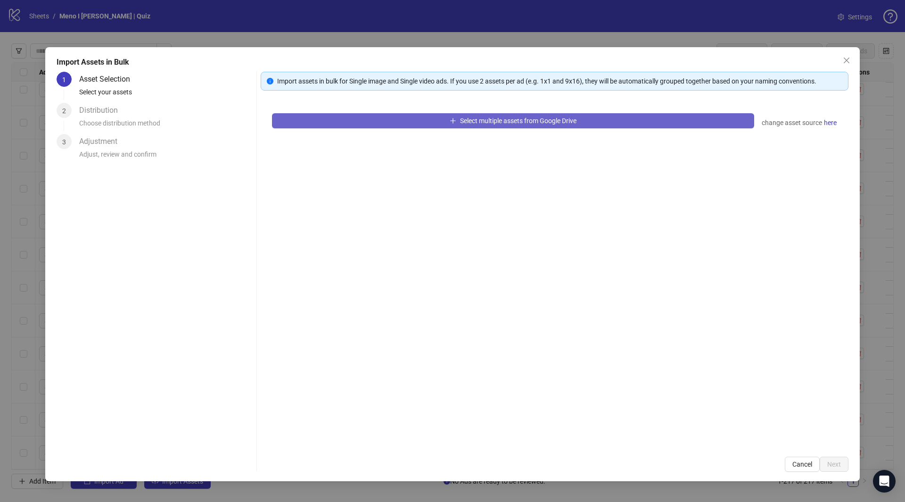
click at [377, 121] on button "Select multiple assets from Google Drive" at bounding box center [513, 120] width 482 height 15
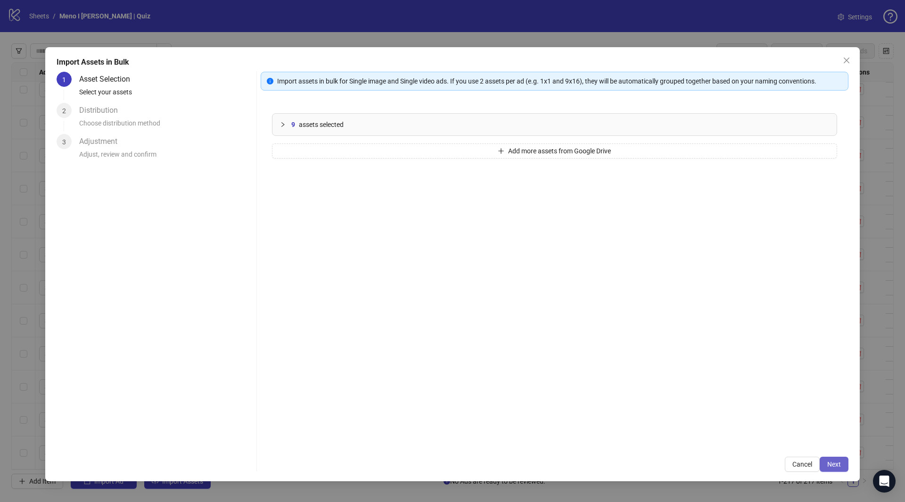
click at [829, 465] on span "Next" at bounding box center [835, 464] width 14 height 8
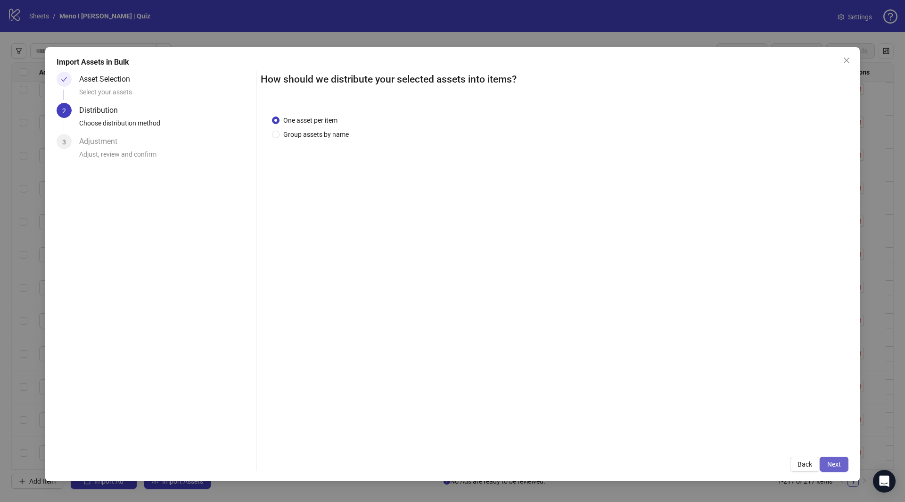
click at [837, 469] on button "Next" at bounding box center [834, 464] width 29 height 15
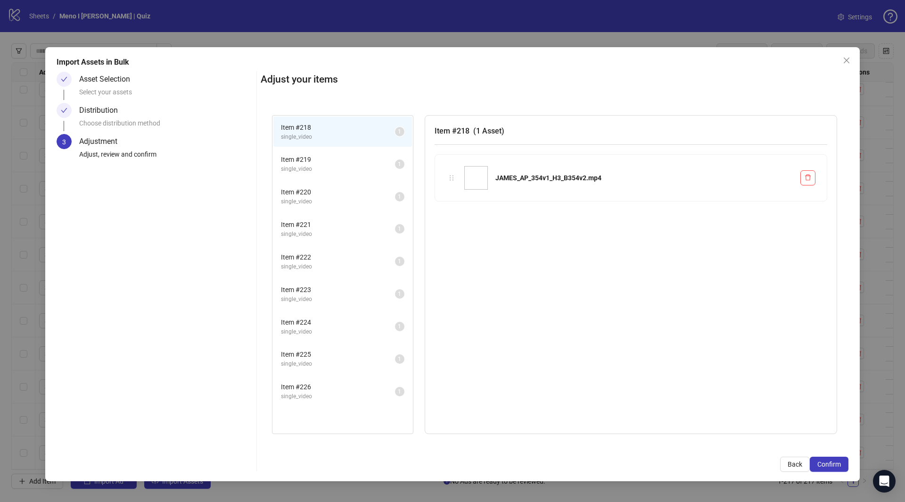
click at [837, 469] on button "Confirm" at bounding box center [829, 464] width 39 height 15
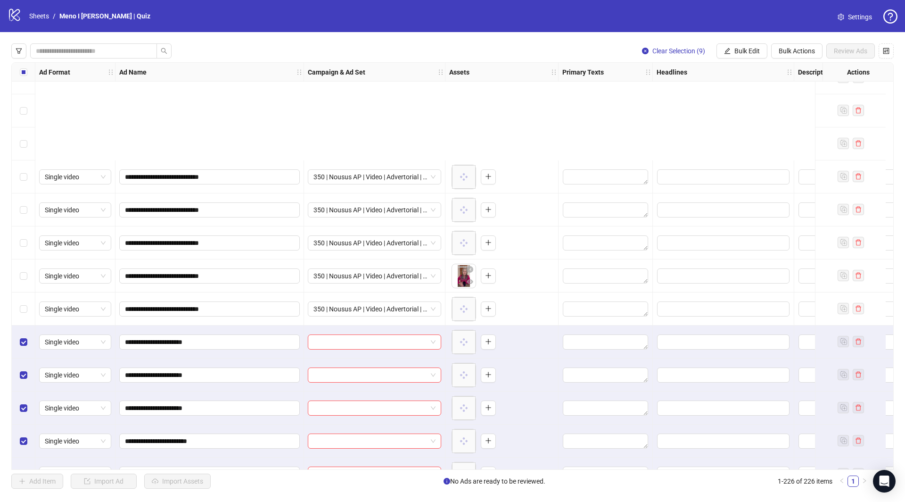
scroll to position [7076, 0]
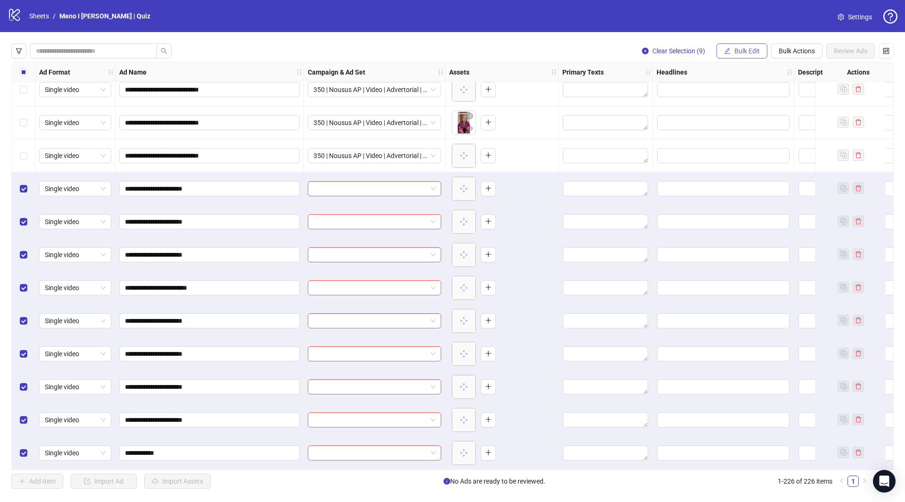
click at [737, 49] on span "Bulk Edit" at bounding box center [747, 51] width 25 height 8
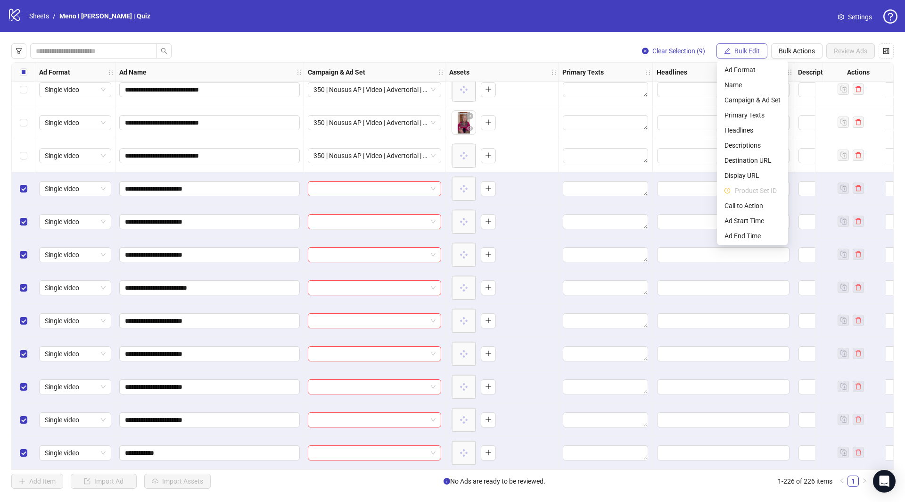
click at [740, 47] on span "Bulk Edit" at bounding box center [747, 51] width 25 height 8
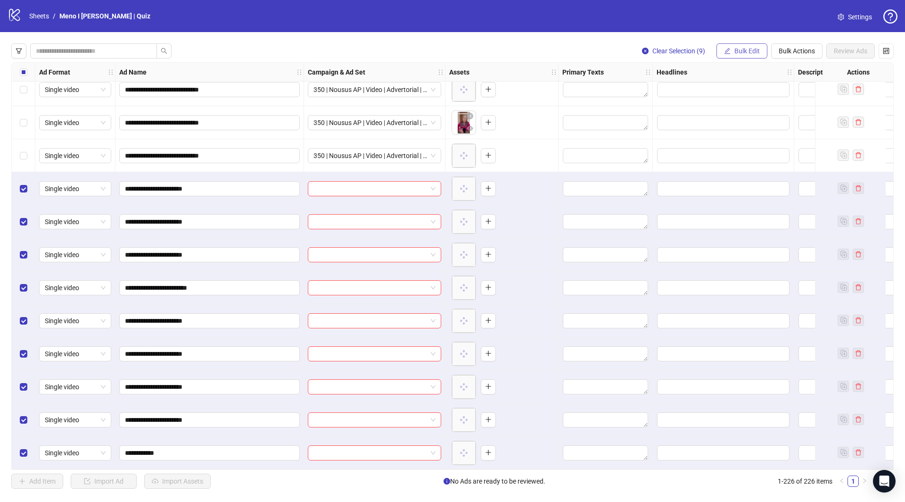
click at [741, 48] on span "Bulk Edit" at bounding box center [747, 51] width 25 height 8
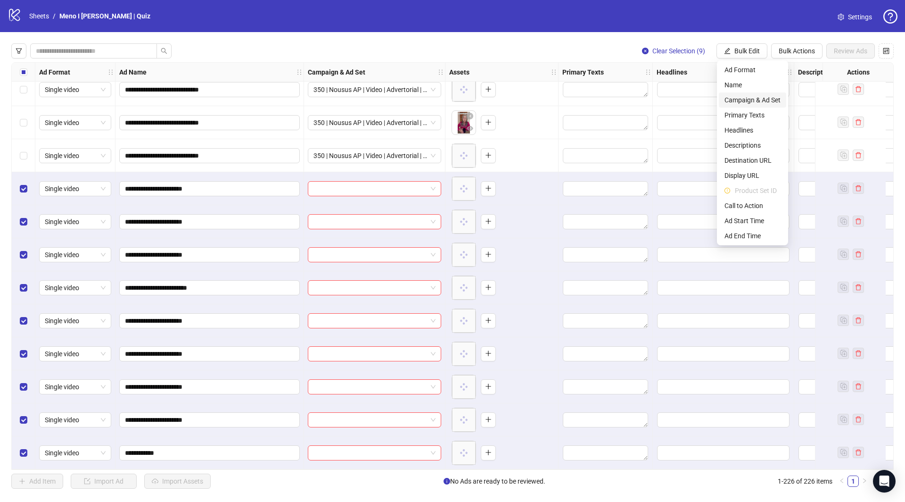
click at [743, 100] on span "Campaign & Ad Set" at bounding box center [753, 100] width 56 height 10
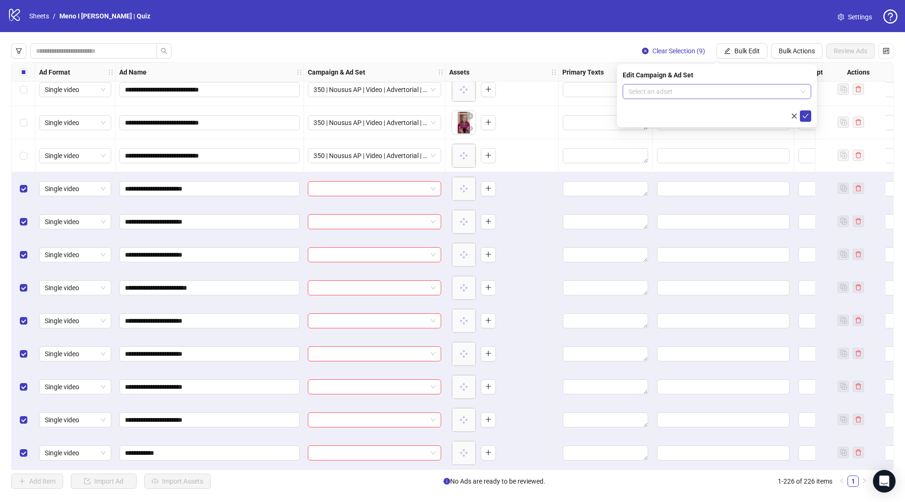
click at [706, 95] on input "search" at bounding box center [713, 91] width 169 height 14
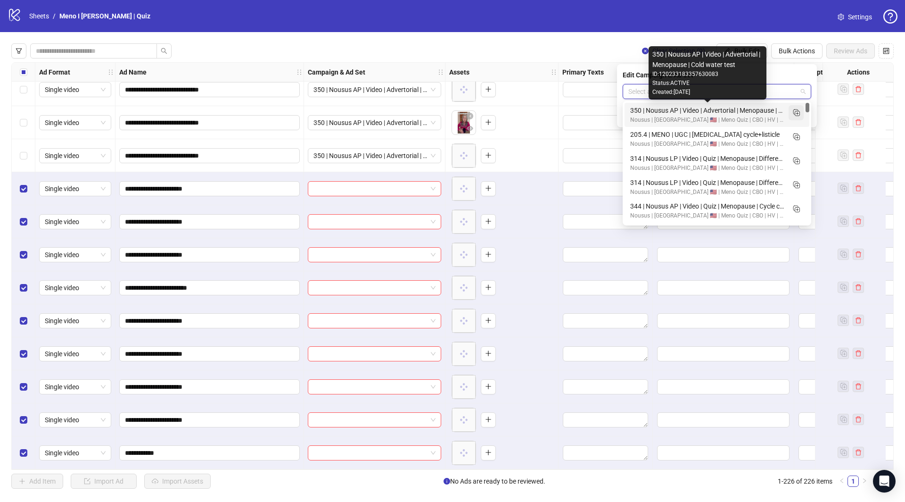
click at [798, 114] on rect "Duplicate" at bounding box center [796, 111] width 5 height 5
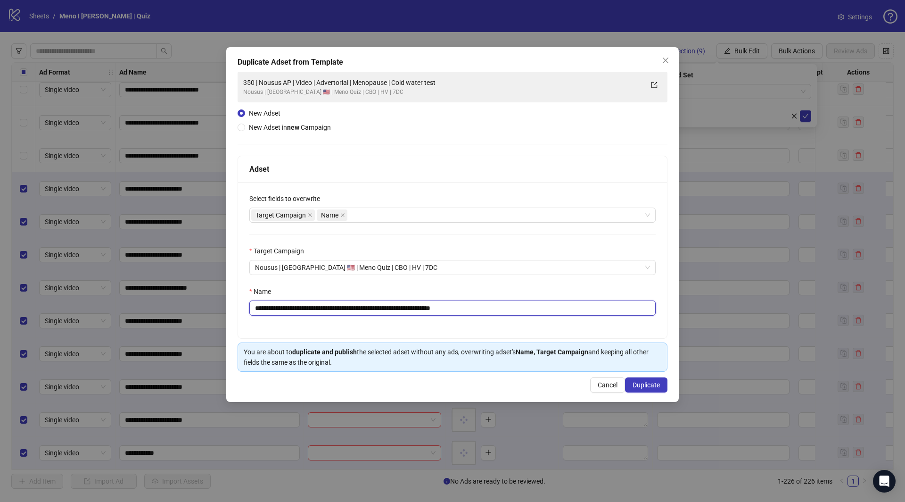
click at [408, 305] on input "**********" at bounding box center [452, 307] width 407 height 15
paste input "text"
type input "**********"
click at [652, 384] on span "Duplicate" at bounding box center [646, 385] width 27 height 8
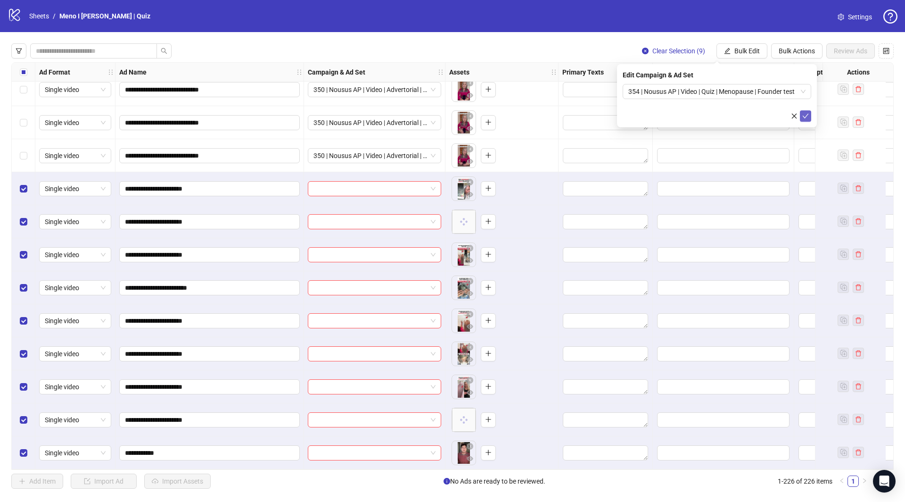
click at [805, 120] on button "submit" at bounding box center [805, 115] width 11 height 11
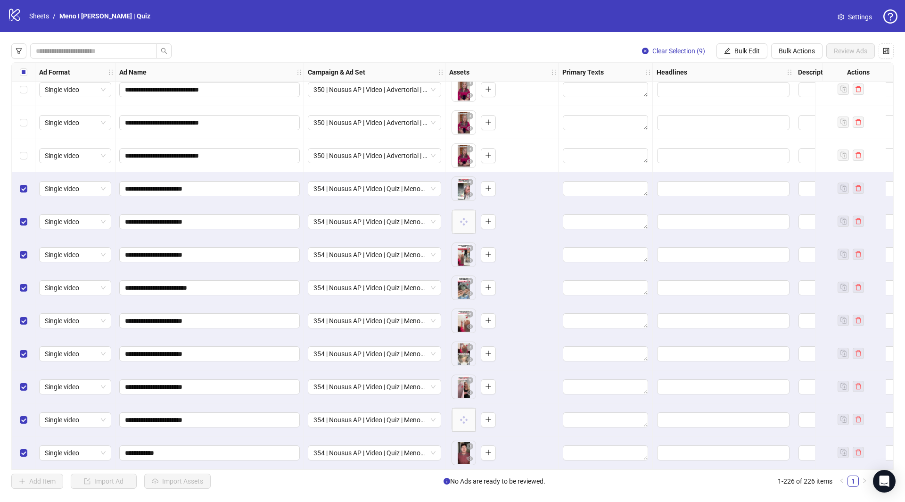
click at [25, 76] on label "Select all rows" at bounding box center [24, 72] width 8 height 10
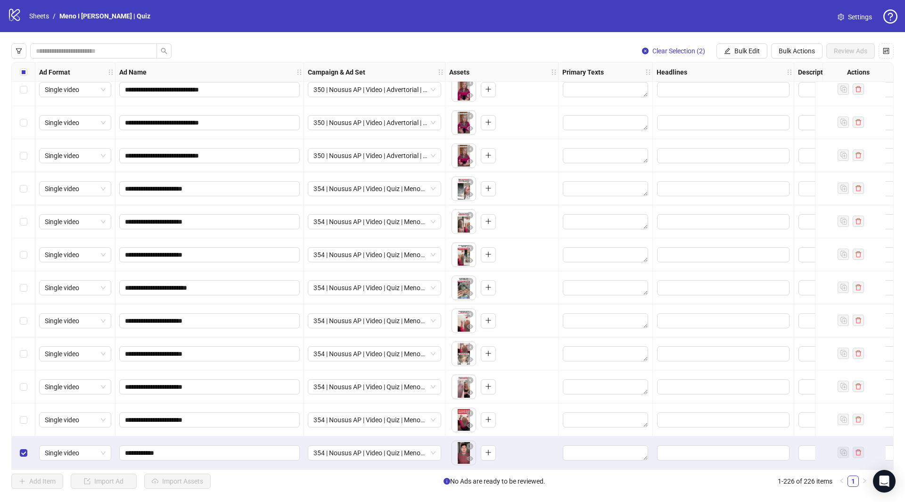
click at [18, 451] on div "Select row 226" at bounding box center [24, 452] width 24 height 33
click at [17, 452] on div "Select row 226" at bounding box center [24, 452] width 24 height 33
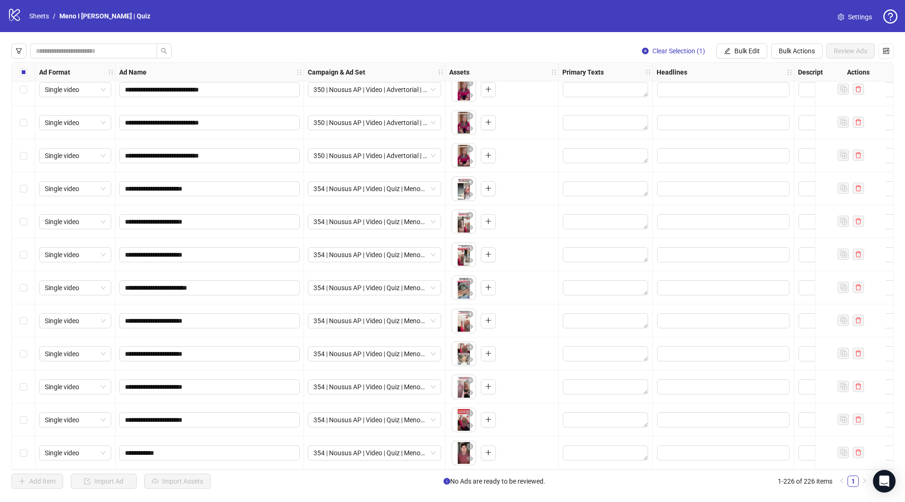
click at [17, 447] on div "Select row 226" at bounding box center [24, 452] width 24 height 33
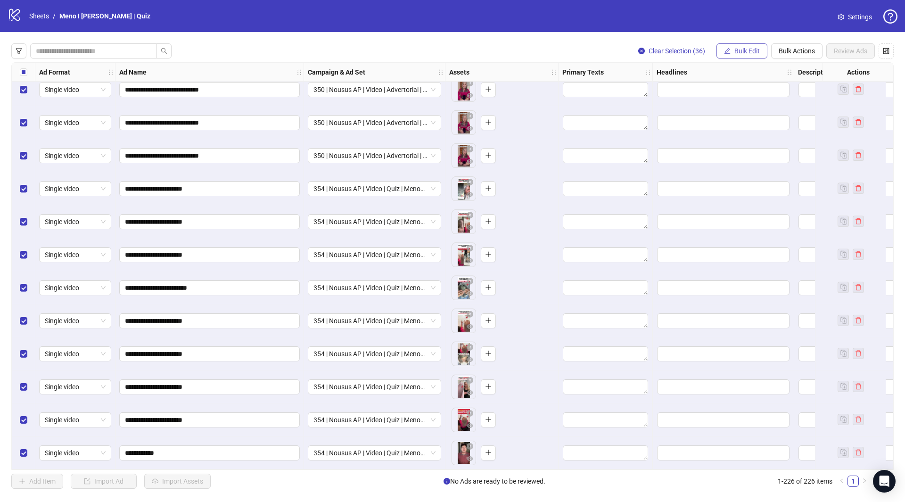
click at [736, 51] on span "Bulk Edit" at bounding box center [747, 51] width 25 height 8
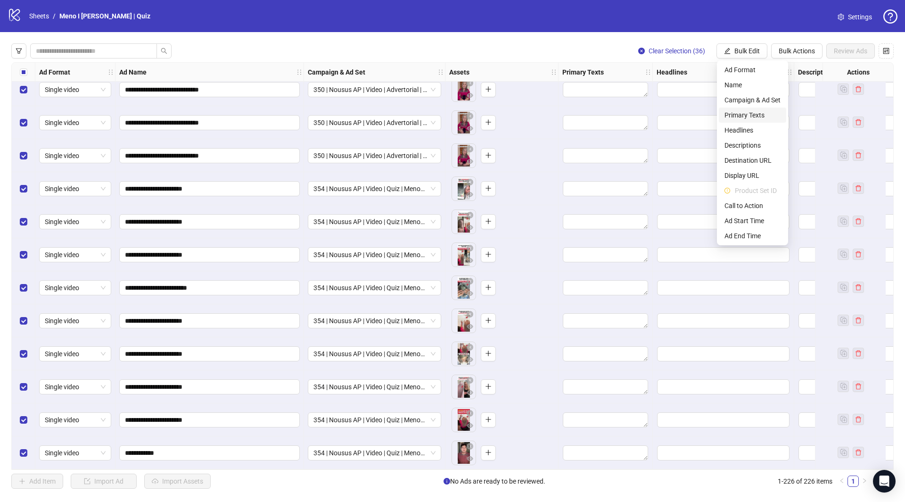
click at [753, 112] on span "Primary Texts" at bounding box center [753, 115] width 56 height 10
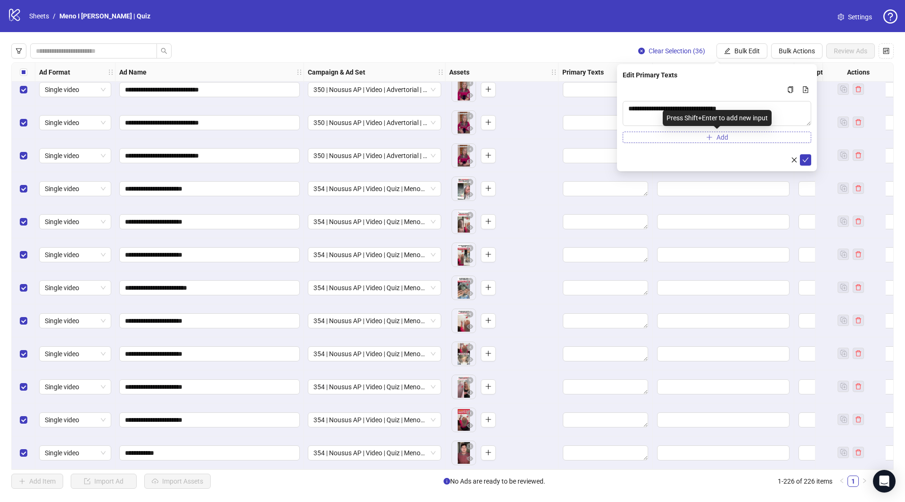
click at [750, 136] on button "Add" at bounding box center [717, 137] width 189 height 11
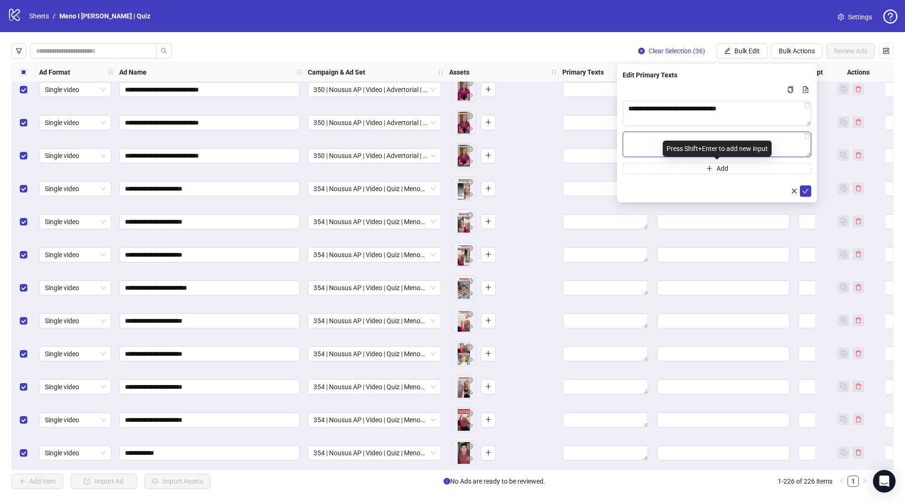
paste textarea "**********"
type textarea "**********"
click at [660, 174] on form "**********" at bounding box center [717, 140] width 189 height 112
click at [679, 166] on button "Add" at bounding box center [717, 167] width 189 height 11
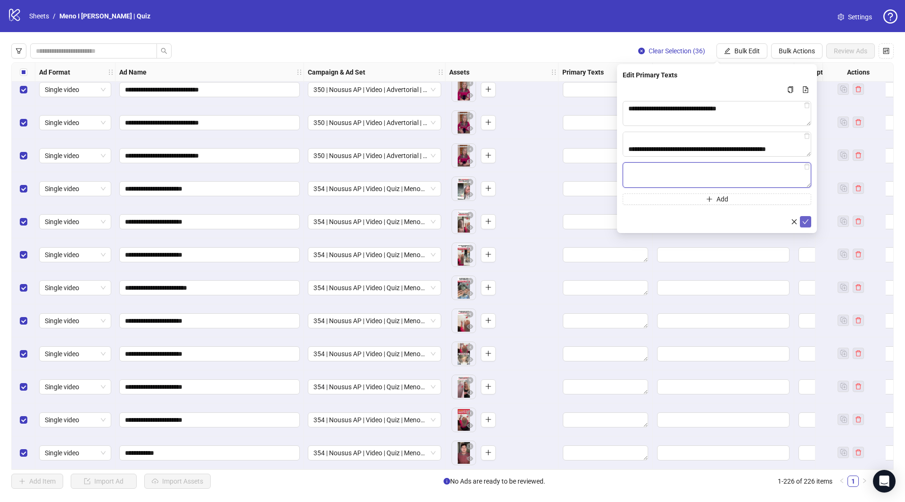
paste textarea "**********"
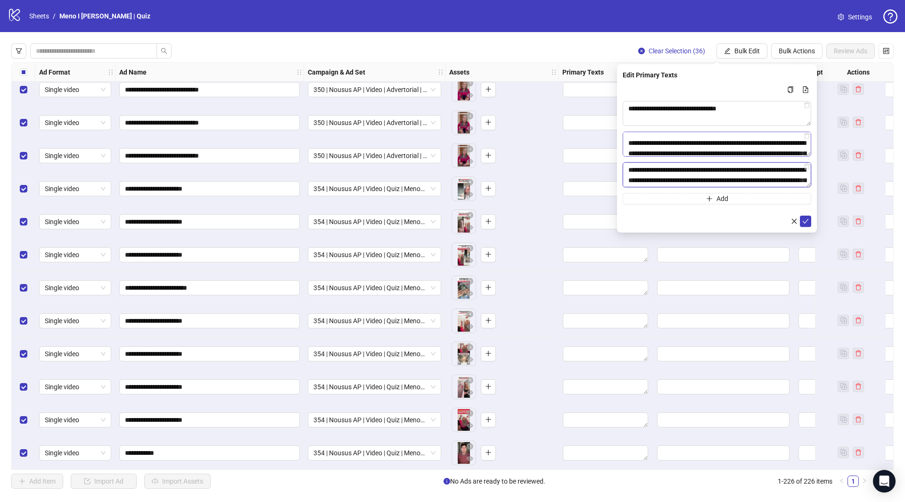
scroll to position [0, 0]
click at [663, 169] on textarea "**********" at bounding box center [717, 174] width 189 height 25
click at [664, 170] on textarea "**********" at bounding box center [717, 174] width 189 height 25
paste textarea "**********"
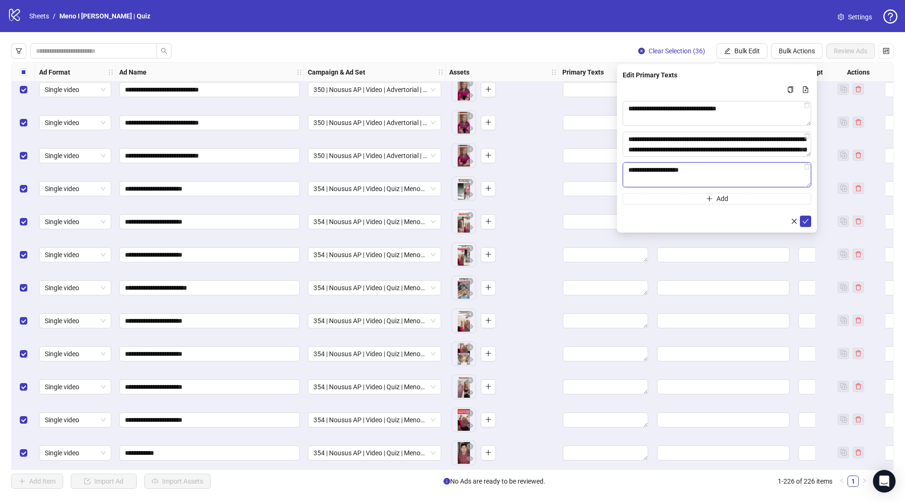
scroll to position [152, 0]
type textarea "**********"
click at [807, 219] on icon "check" at bounding box center [806, 221] width 7 height 7
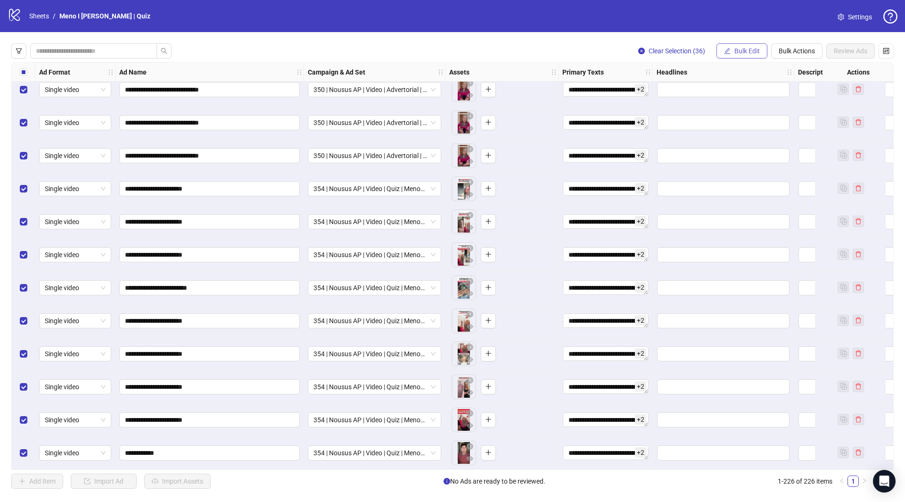
click at [749, 57] on button "Bulk Edit" at bounding box center [742, 50] width 51 height 15
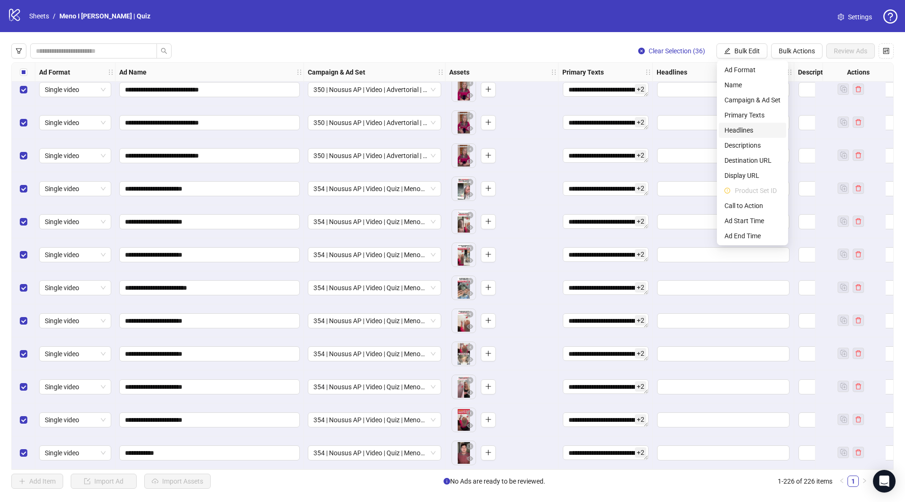
click at [751, 136] on li "Headlines" at bounding box center [752, 130] width 67 height 15
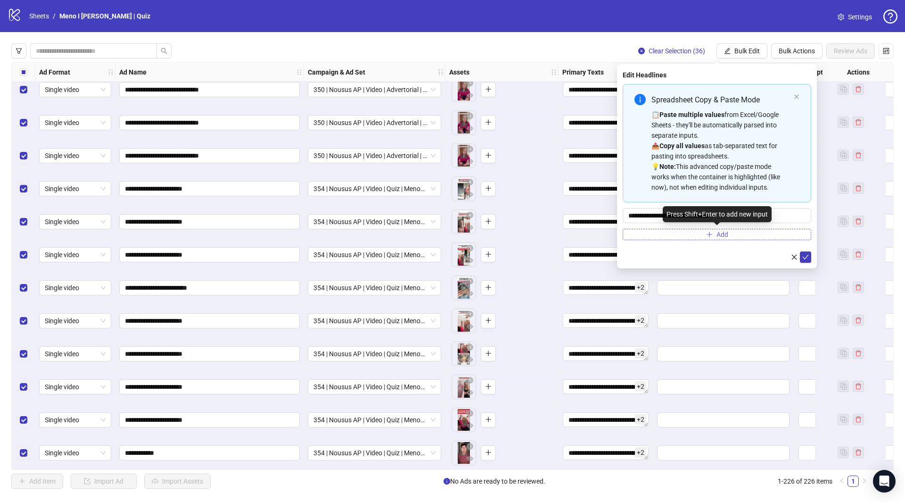
click at [715, 237] on button "Add" at bounding box center [717, 234] width 189 height 11
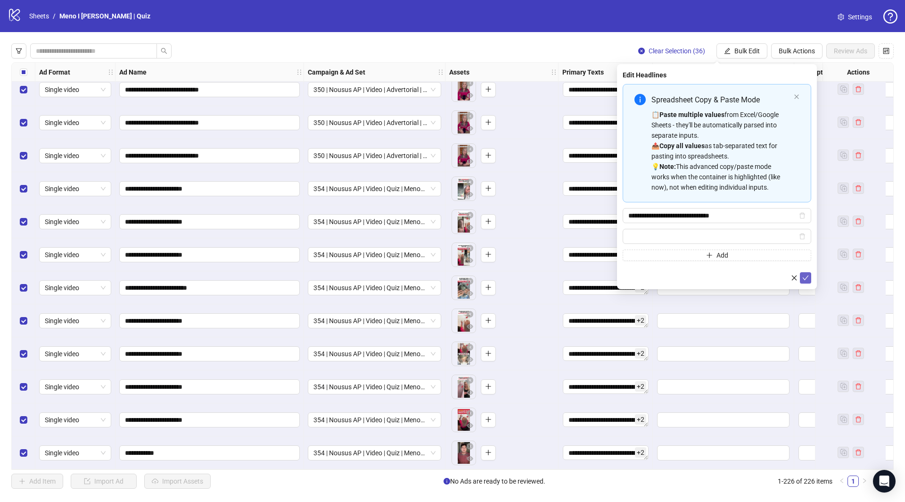
click at [808, 280] on span "submit" at bounding box center [806, 278] width 7 height 8
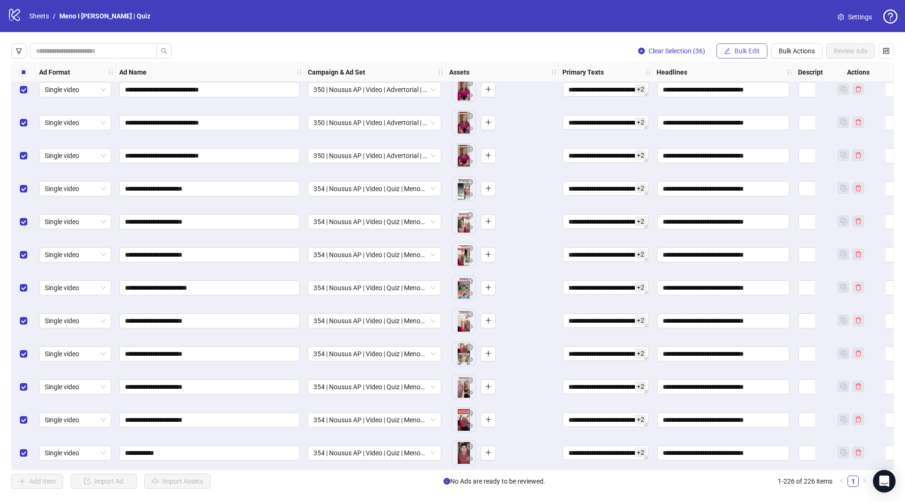
click at [746, 47] on button "Bulk Edit" at bounding box center [742, 50] width 51 height 15
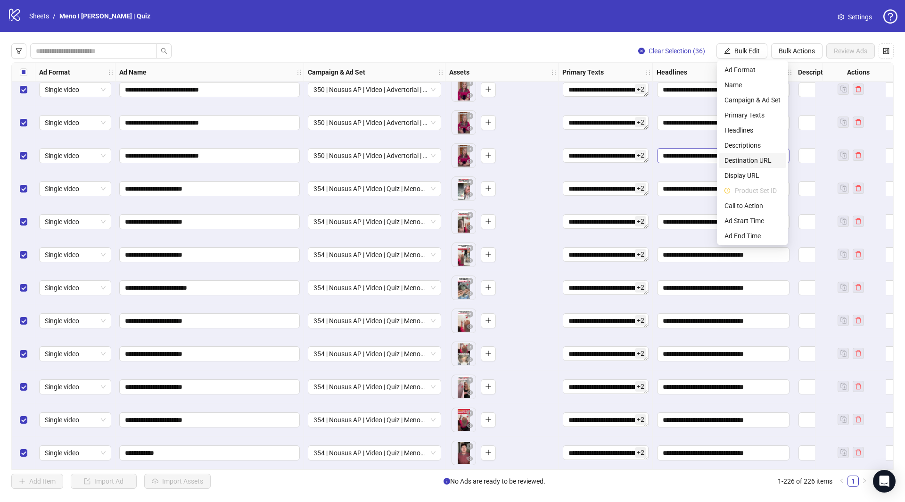
click at [761, 154] on li "Destination URL" at bounding box center [752, 160] width 67 height 15
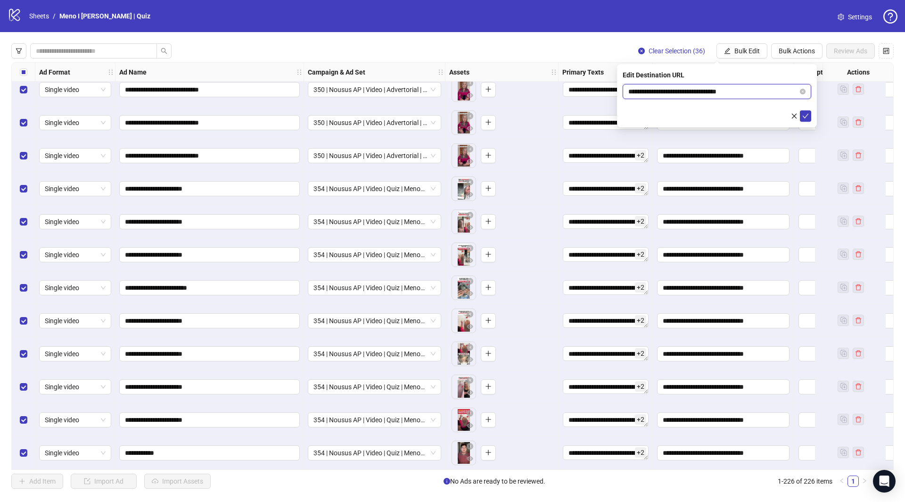
drag, startPoint x: 721, startPoint y: 92, endPoint x: 776, endPoint y: 138, distance: 72.0
click at [722, 93] on input "**********" at bounding box center [714, 91] width 170 height 10
type input "**********"
click at [808, 115] on icon "check" at bounding box center [806, 116] width 7 height 7
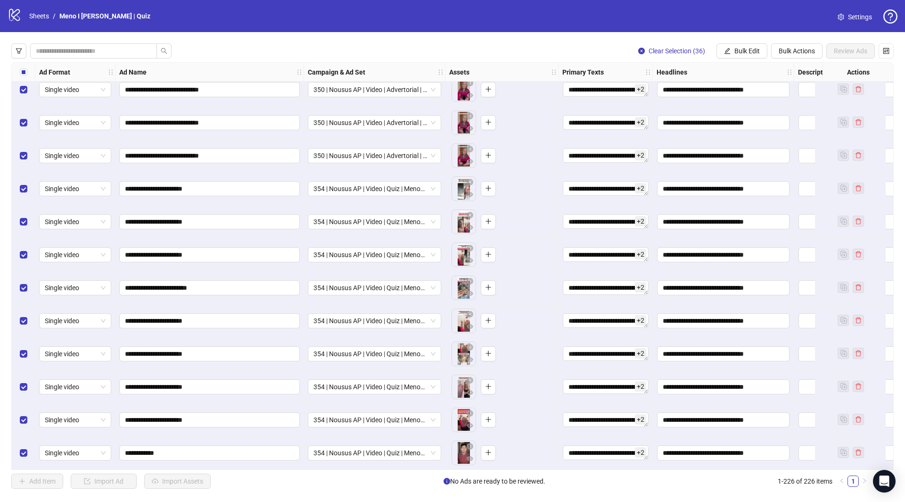
click at [744, 44] on button "Bulk Edit" at bounding box center [742, 50] width 51 height 15
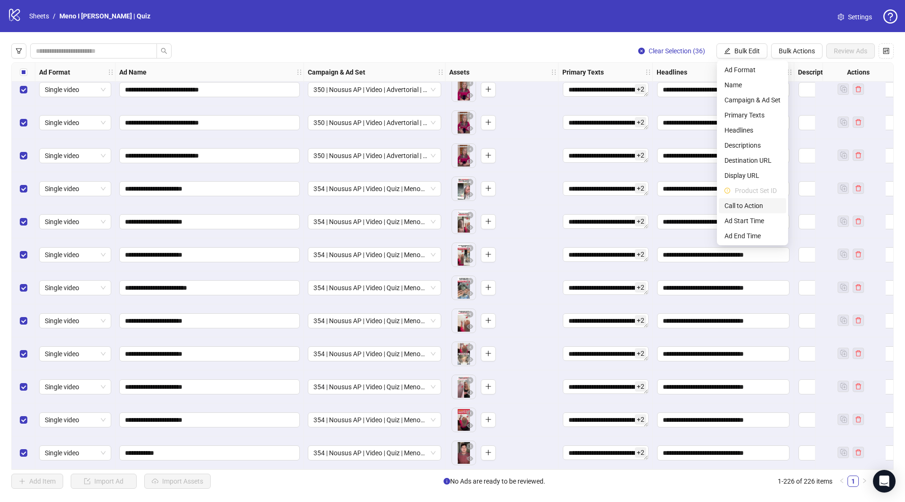
click at [748, 209] on span "Call to Action" at bounding box center [753, 205] width 56 height 10
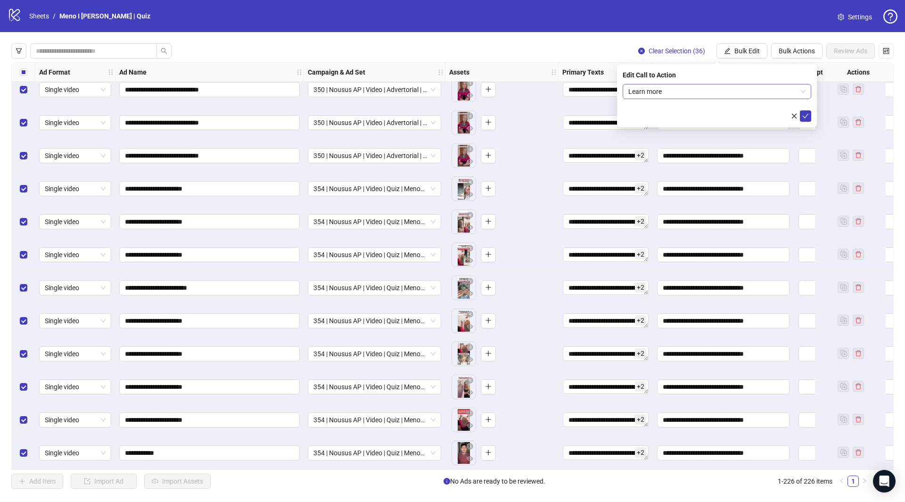
click at [679, 84] on div "Learn more" at bounding box center [717, 91] width 189 height 15
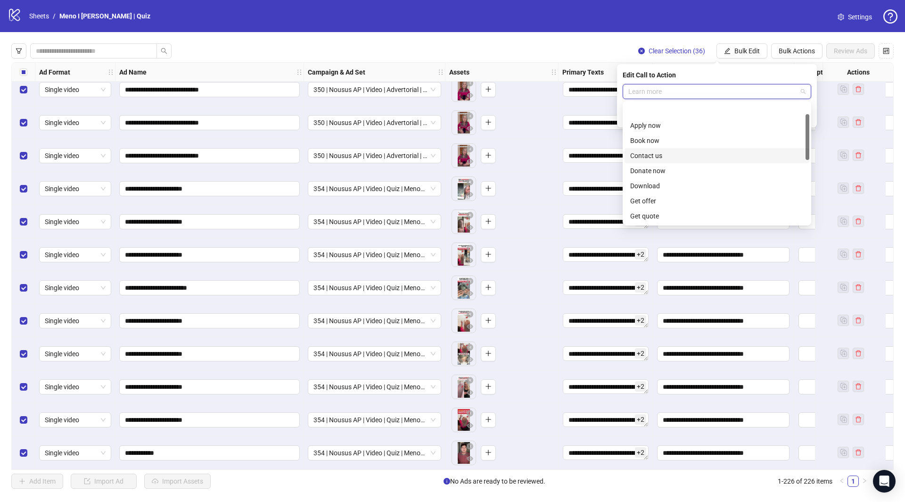
scroll to position [30, 0]
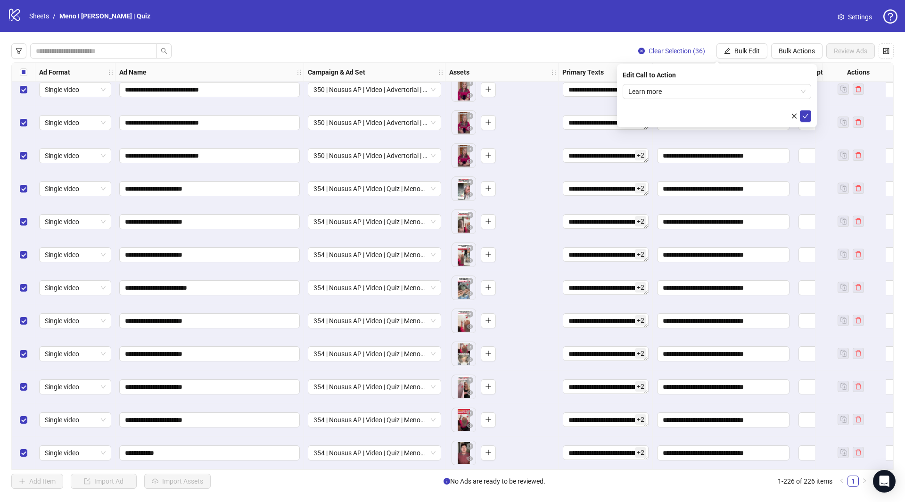
click at [779, 74] on div "Edit Call to Action" at bounding box center [717, 75] width 189 height 10
click at [805, 118] on icon "check" at bounding box center [806, 116] width 7 height 7
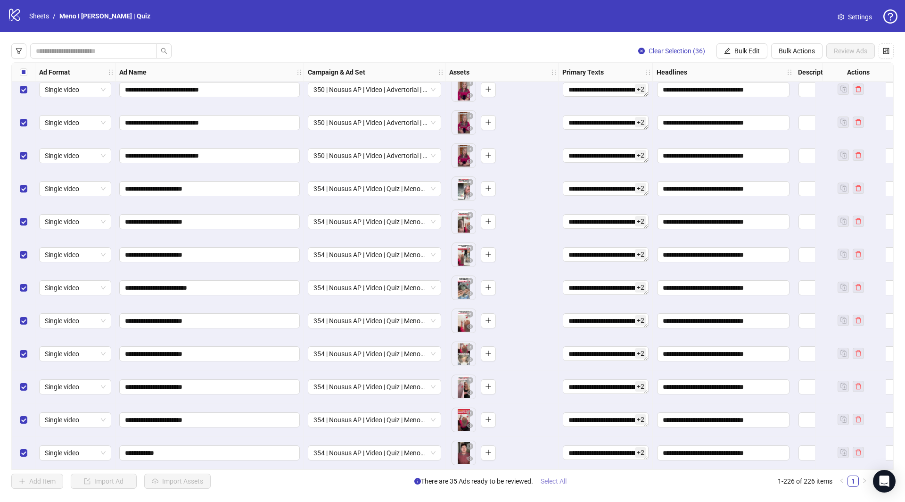
click at [562, 484] on span "Select All" at bounding box center [554, 481] width 26 height 8
click at [854, 48] on span "Review Ads" at bounding box center [850, 51] width 33 height 8
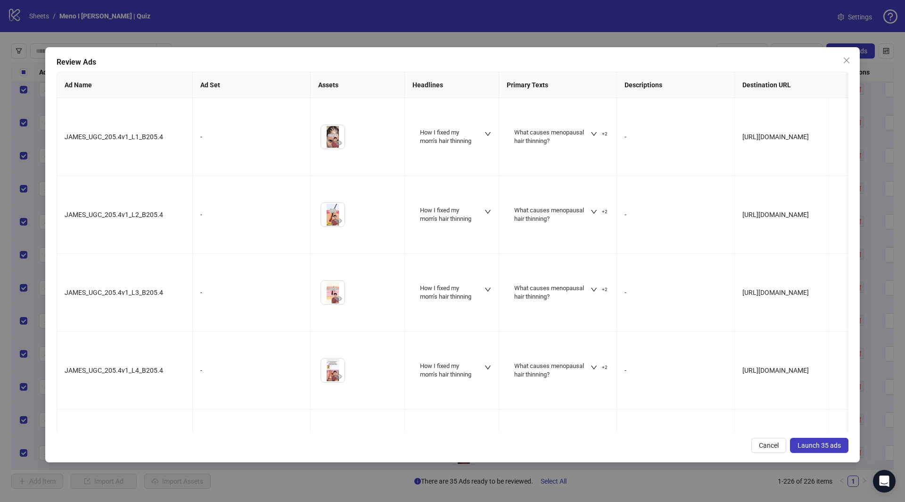
click at [812, 440] on button "Launch 35 ads" at bounding box center [819, 445] width 58 height 15
